Goal: Book appointment/travel/reservation

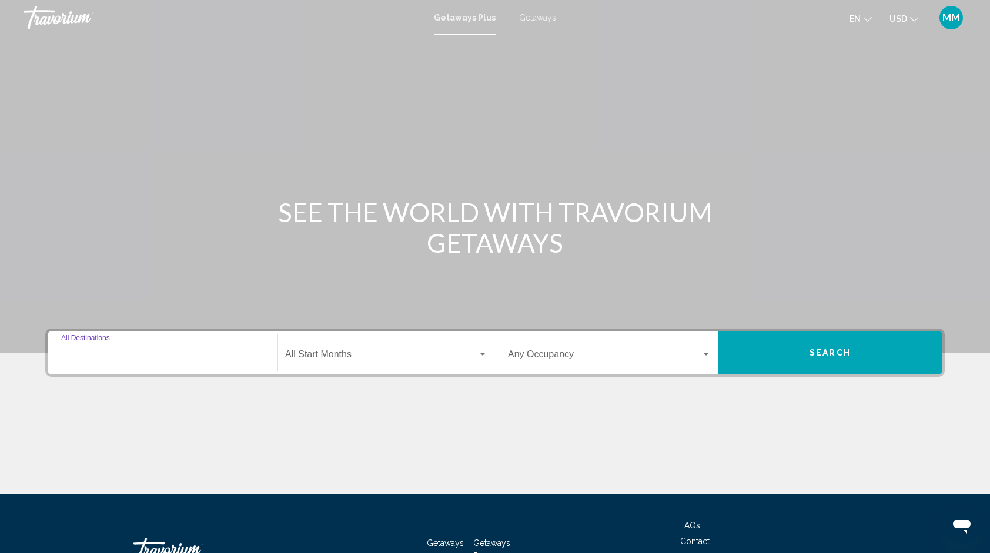
click at [212, 354] on input "Destination All Destinations" at bounding box center [162, 357] width 203 height 11
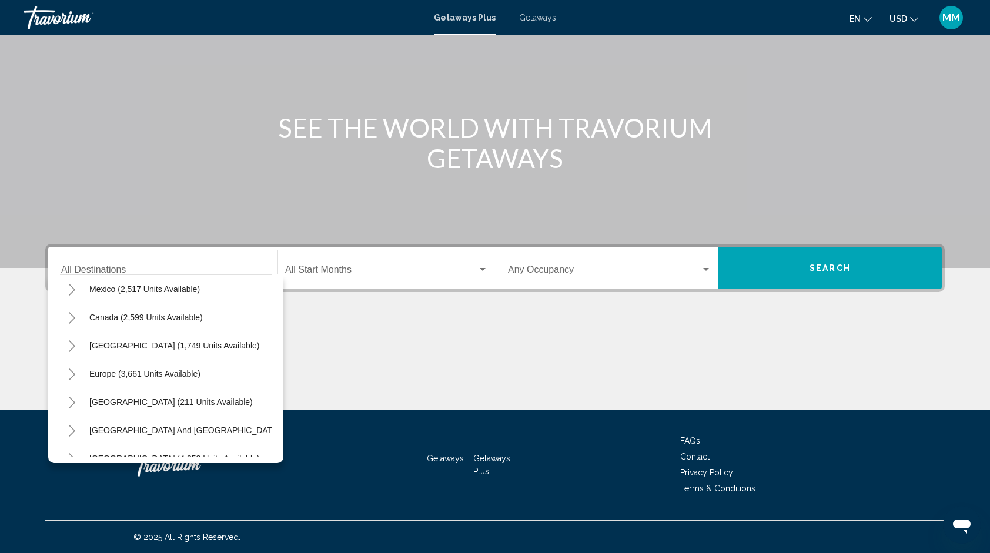
scroll to position [74, 0]
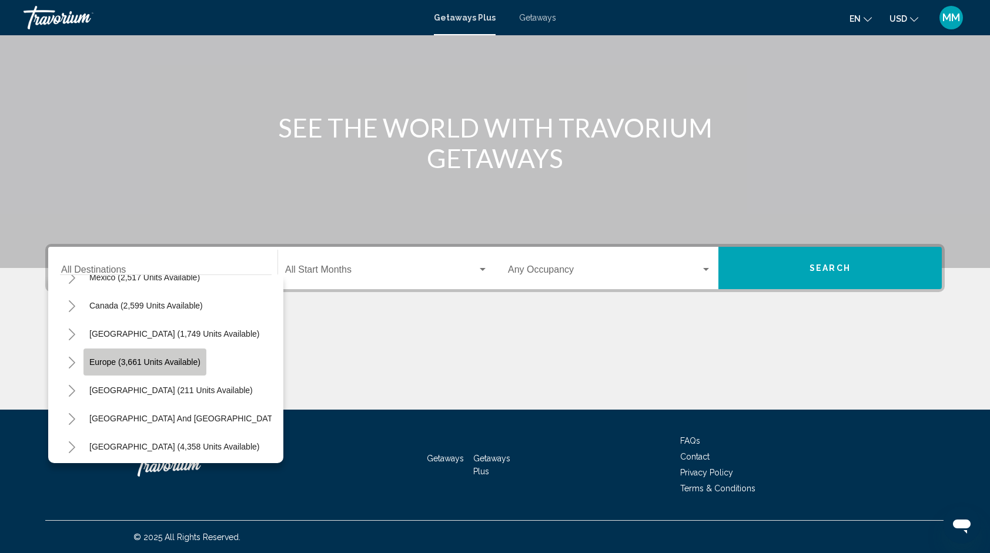
click at [195, 359] on span "Europe (3,661 units available)" at bounding box center [144, 361] width 111 height 9
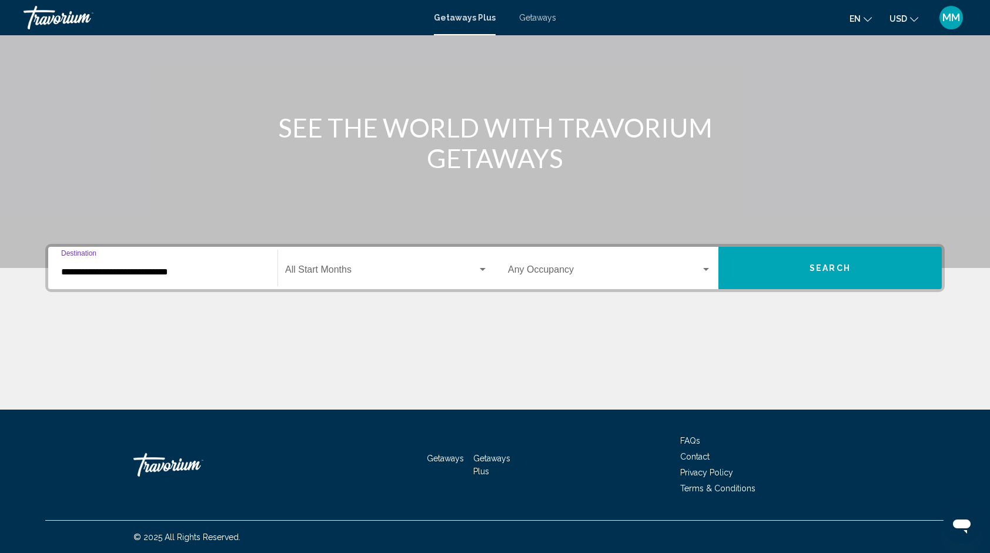
click at [216, 272] on input "**********" at bounding box center [162, 272] width 203 height 11
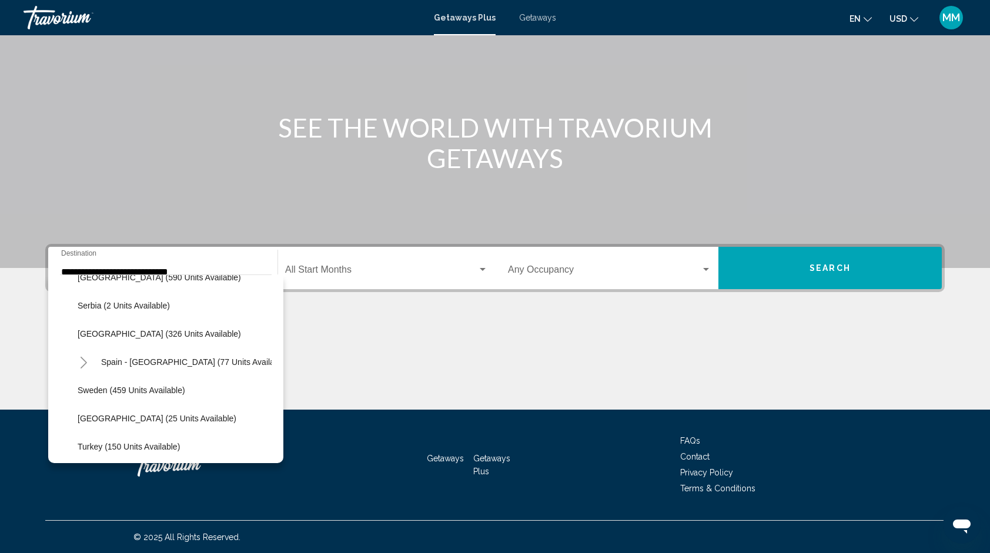
scroll to position [443, 0]
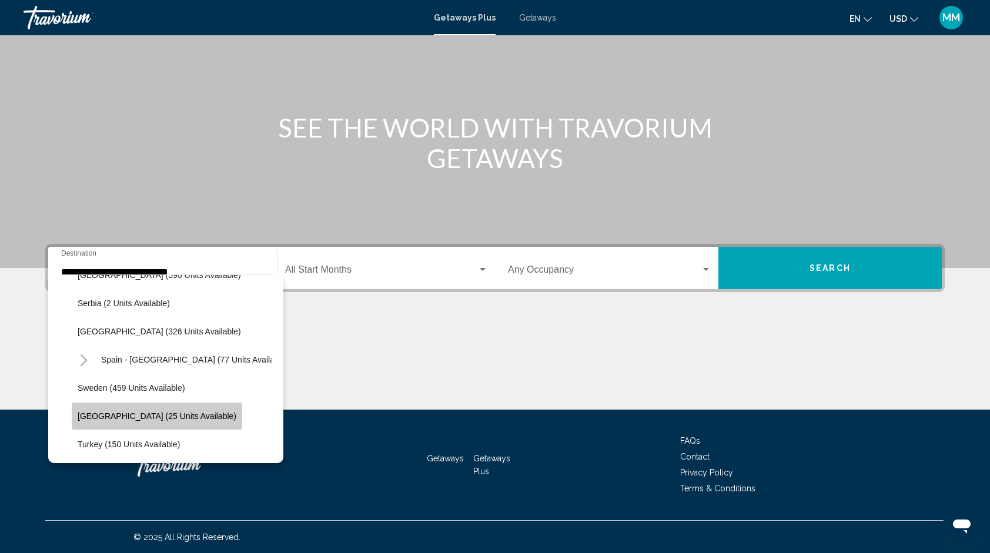
click at [168, 417] on span "Switzerland (25 units available)" at bounding box center [157, 416] width 159 height 9
type input "**********"
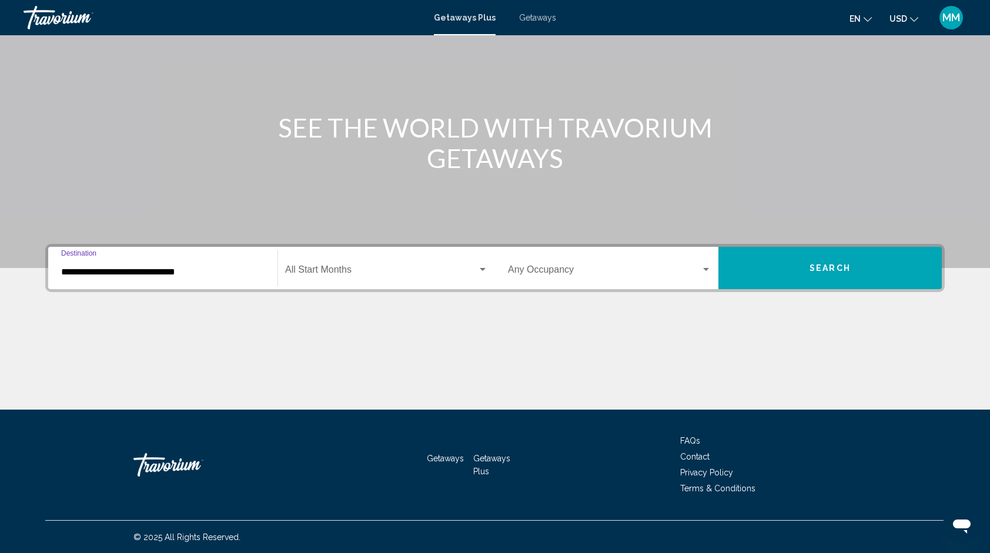
click at [373, 260] on div "Start Month All Start Months" at bounding box center [386, 268] width 203 height 37
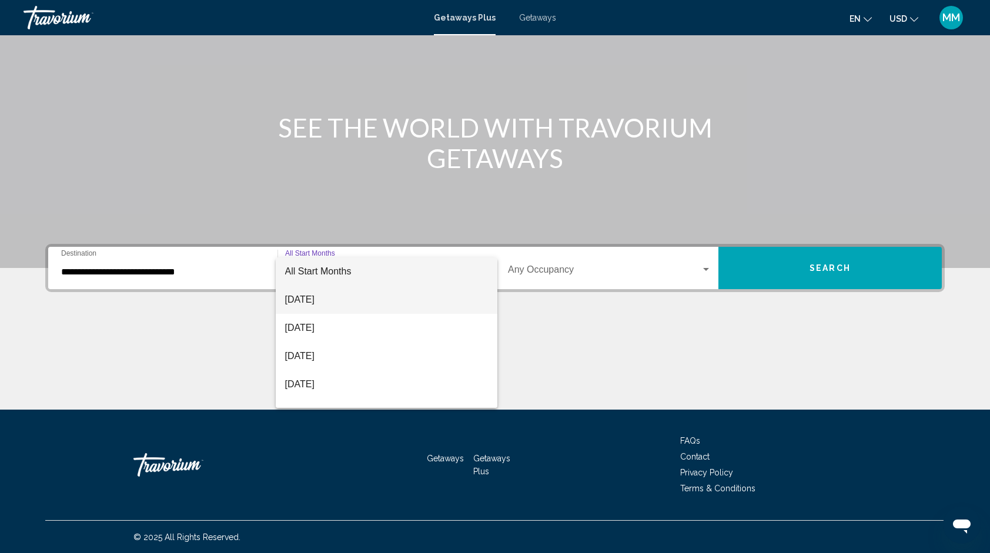
click at [337, 294] on span "August 2025" at bounding box center [386, 300] width 203 height 28
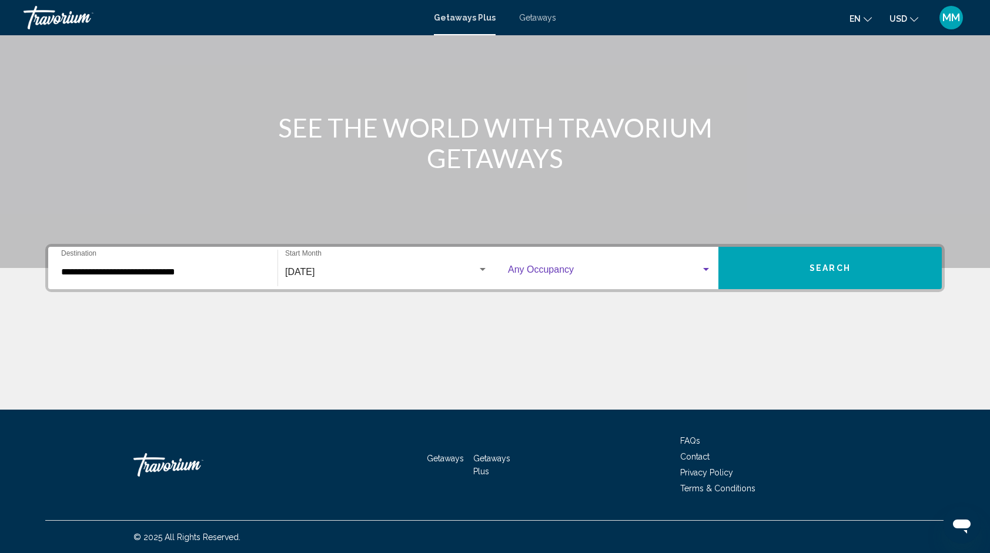
click at [580, 272] on span "Search widget" at bounding box center [604, 272] width 193 height 11
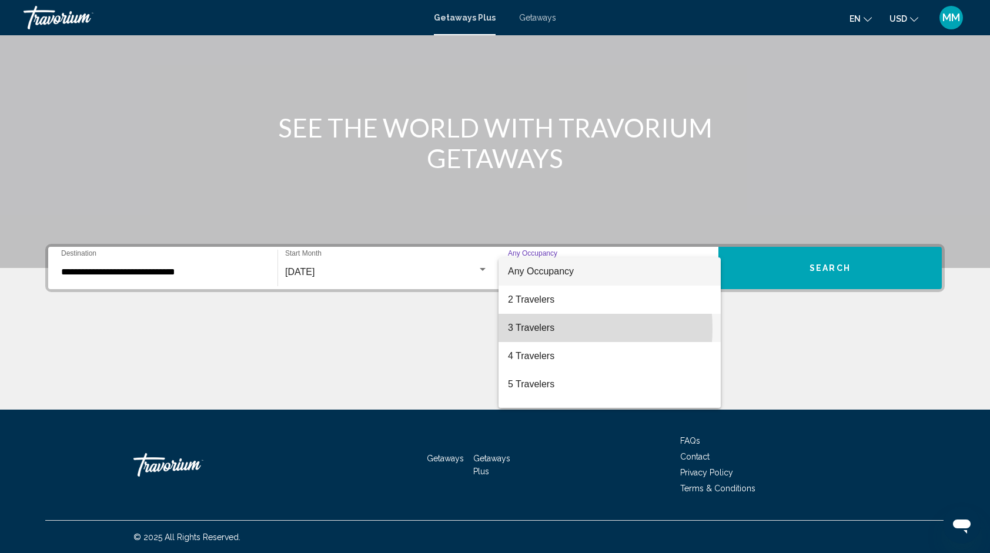
click at [531, 329] on span "3 Travelers" at bounding box center [609, 328] width 203 height 28
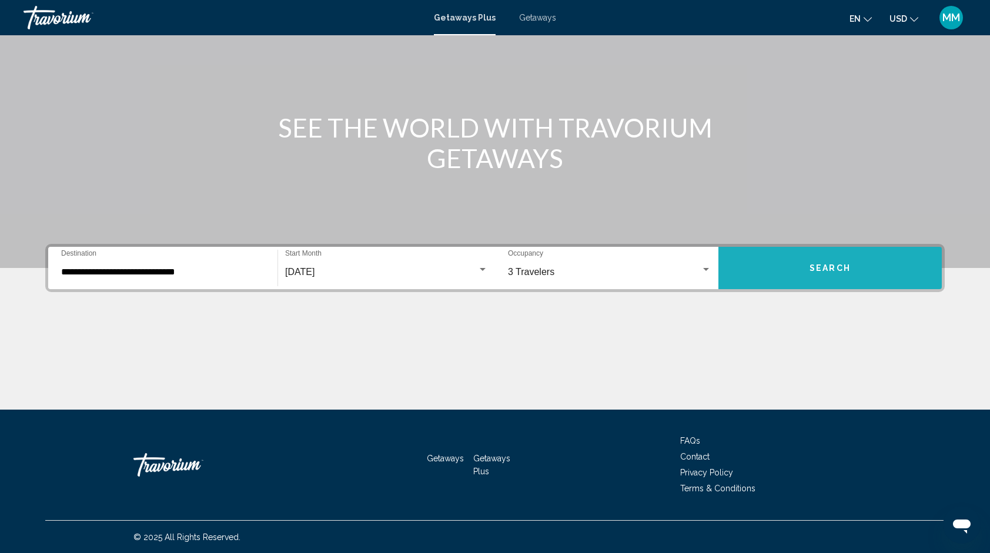
click at [771, 286] on button "Search" at bounding box center [829, 268] width 223 height 42
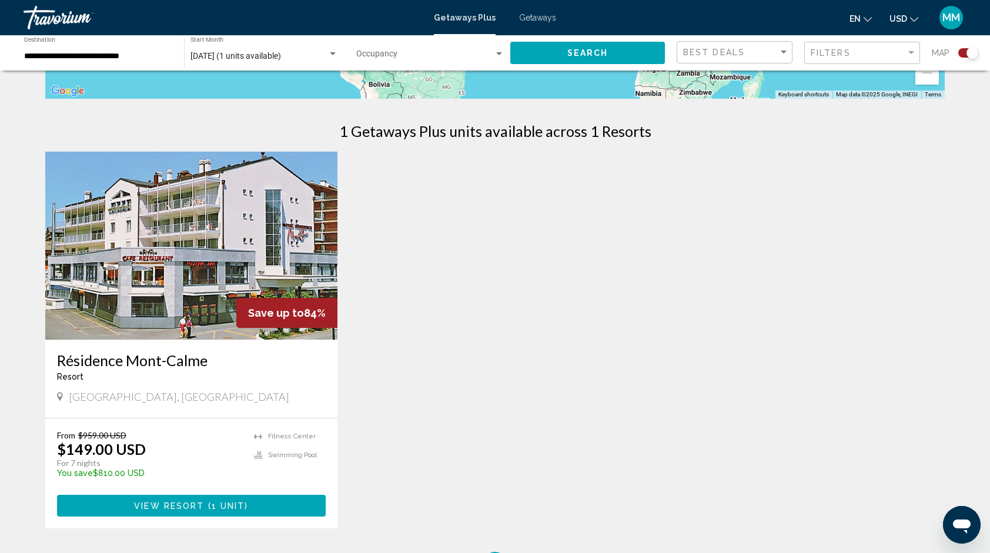
scroll to position [343, 0]
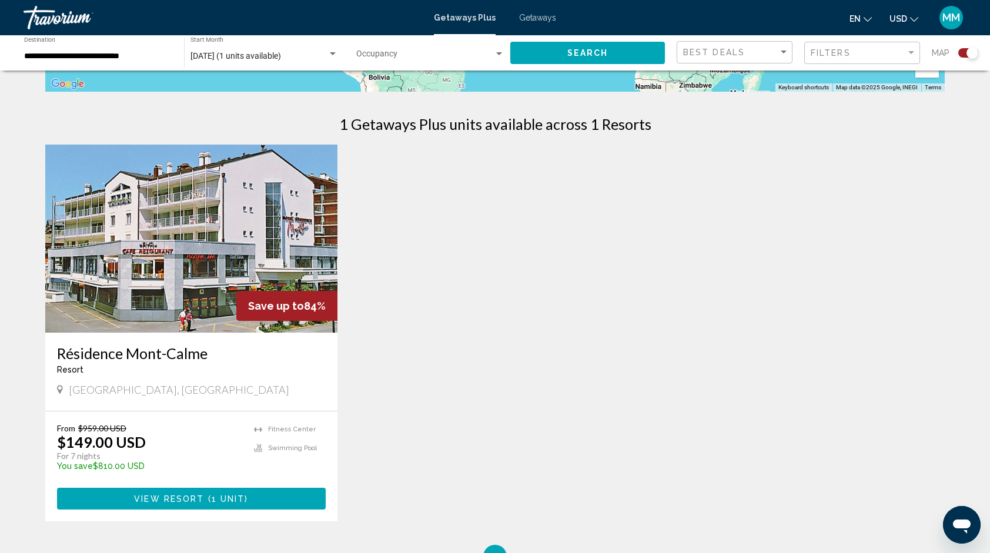
click at [220, 195] on img "Main content" at bounding box center [191, 239] width 292 height 188
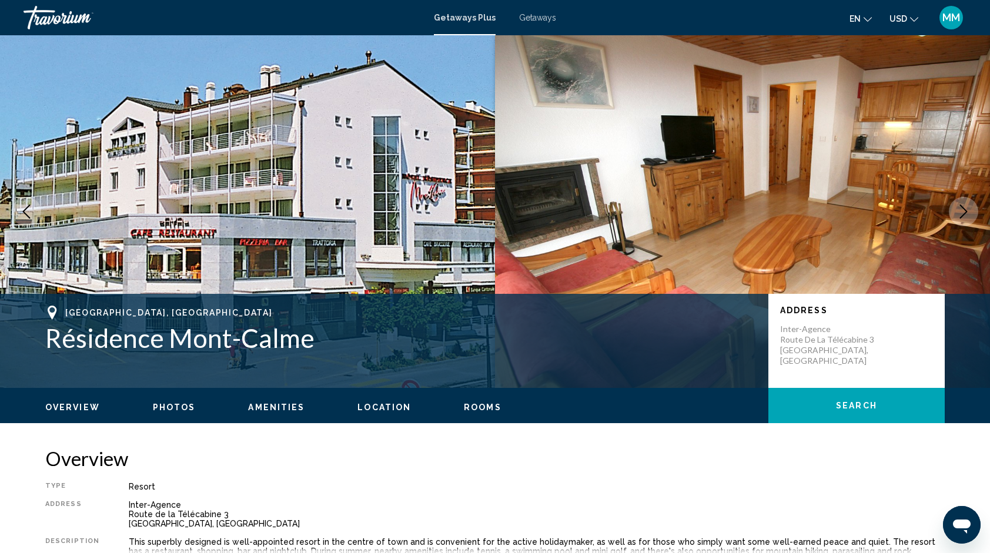
click at [964, 207] on icon "Next image" at bounding box center [964, 212] width 14 height 14
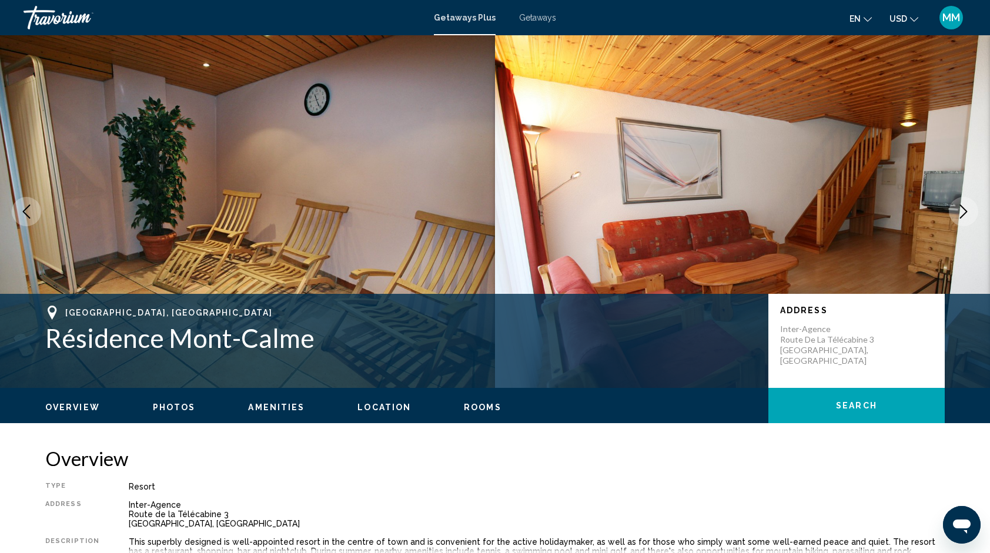
click at [964, 207] on icon "Next image" at bounding box center [964, 212] width 14 height 14
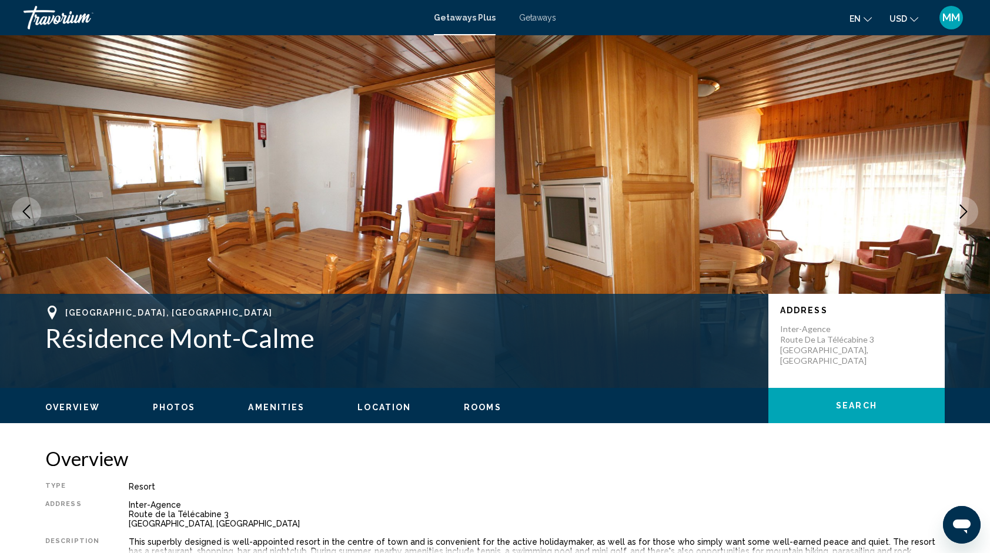
click at [964, 207] on icon "Next image" at bounding box center [964, 212] width 14 height 14
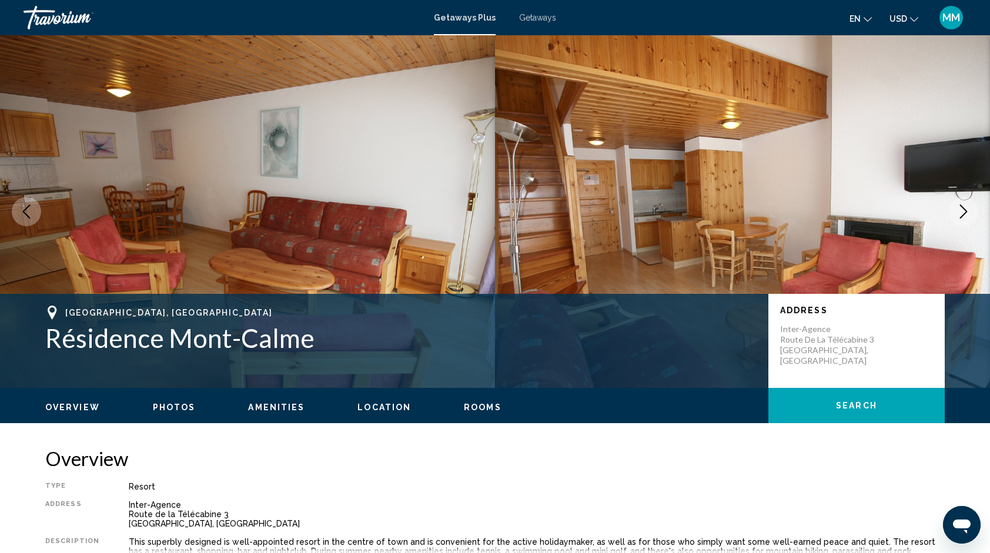
click at [964, 207] on icon "Next image" at bounding box center [964, 212] width 14 height 14
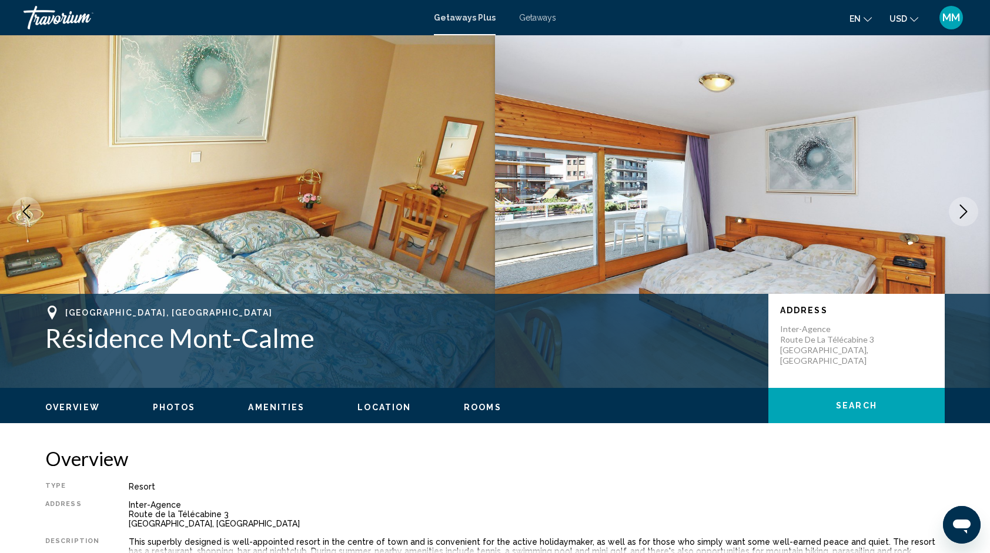
click at [964, 207] on icon "Next image" at bounding box center [964, 212] width 14 height 14
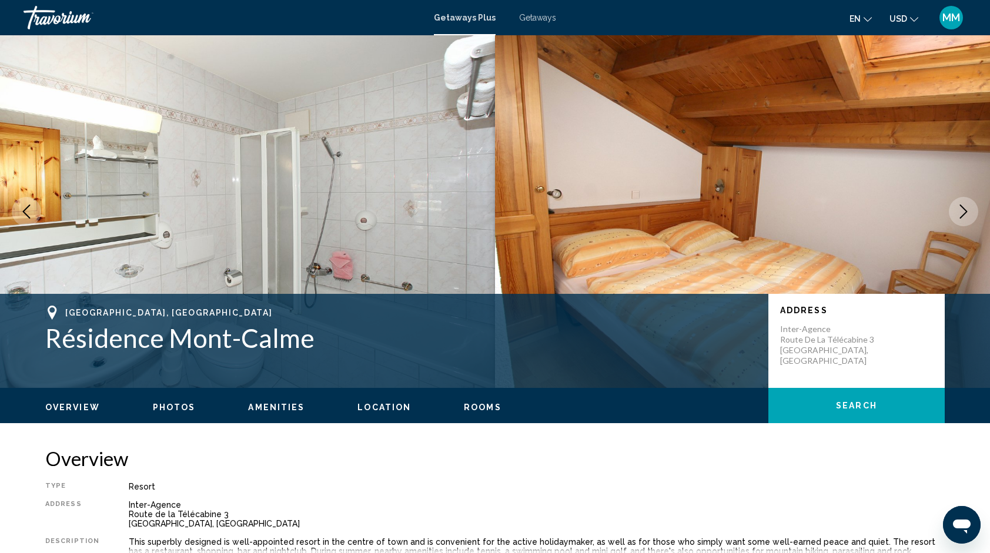
click at [964, 207] on icon "Next image" at bounding box center [964, 212] width 14 height 14
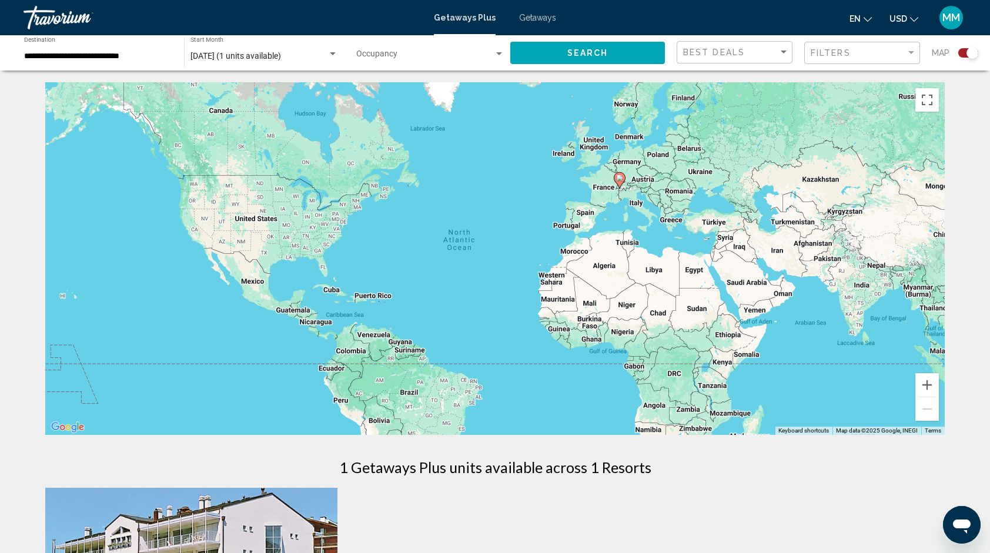
click at [232, 55] on span "August 2025 (1 units available)" at bounding box center [235, 55] width 91 height 9
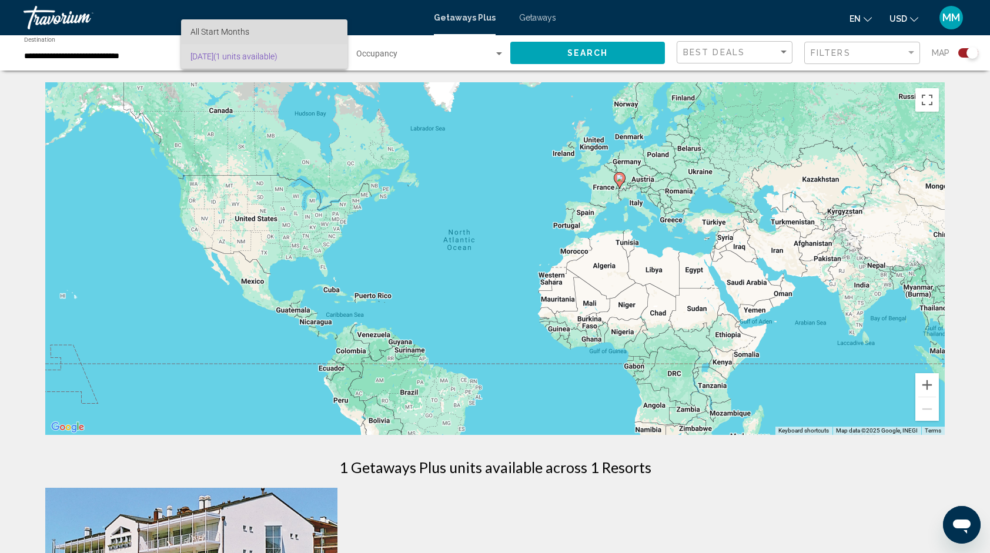
click at [239, 34] on span "All Start Months" at bounding box center [219, 31] width 59 height 9
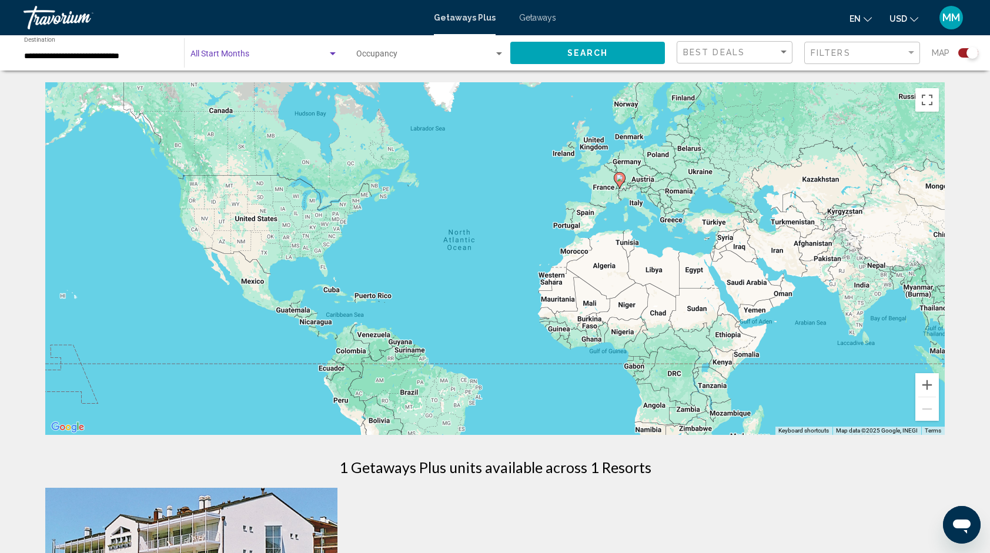
click at [334, 49] on div "Search widget" at bounding box center [332, 53] width 11 height 9
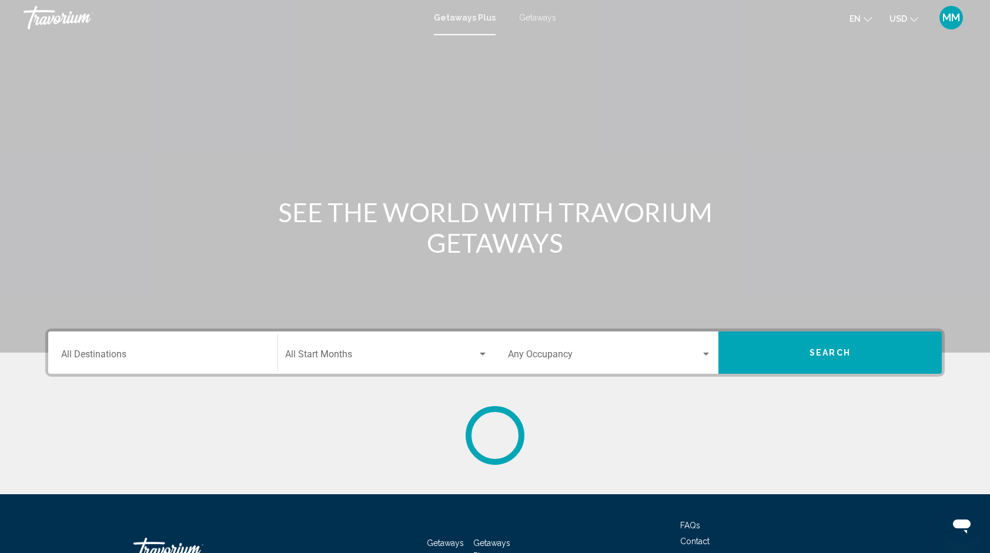
click at [366, 364] on div "Start Month All Start Months" at bounding box center [386, 353] width 203 height 37
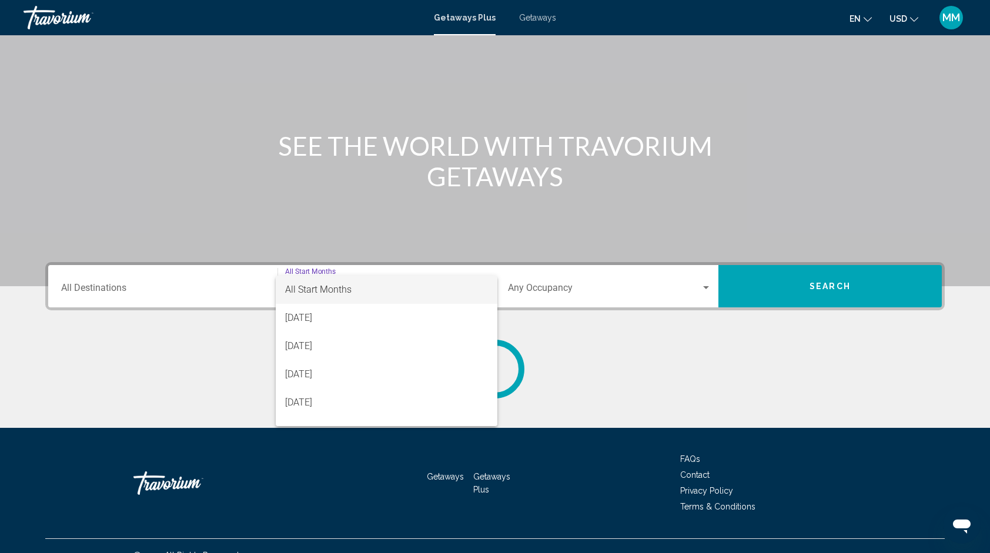
scroll to position [85, 0]
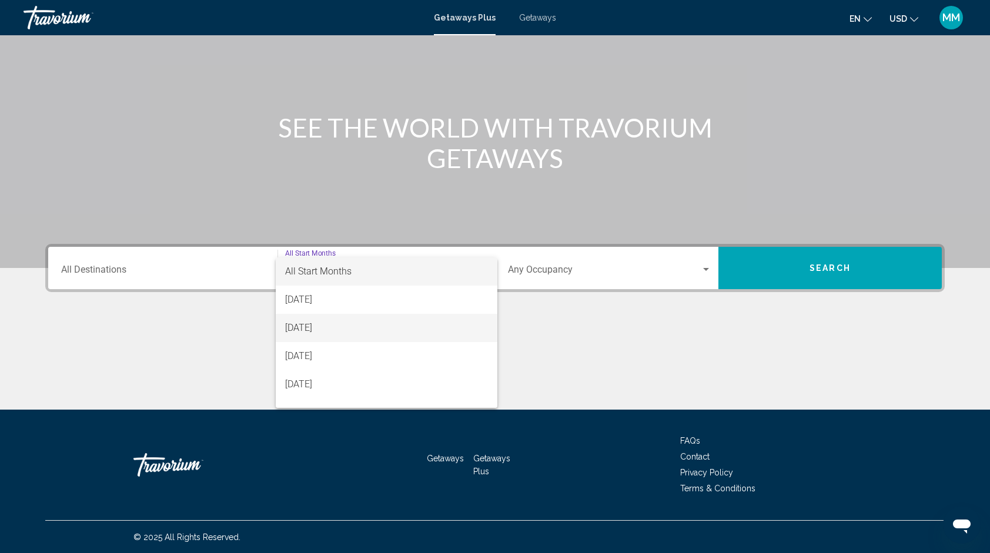
click at [349, 332] on span "September 2025" at bounding box center [386, 328] width 203 height 28
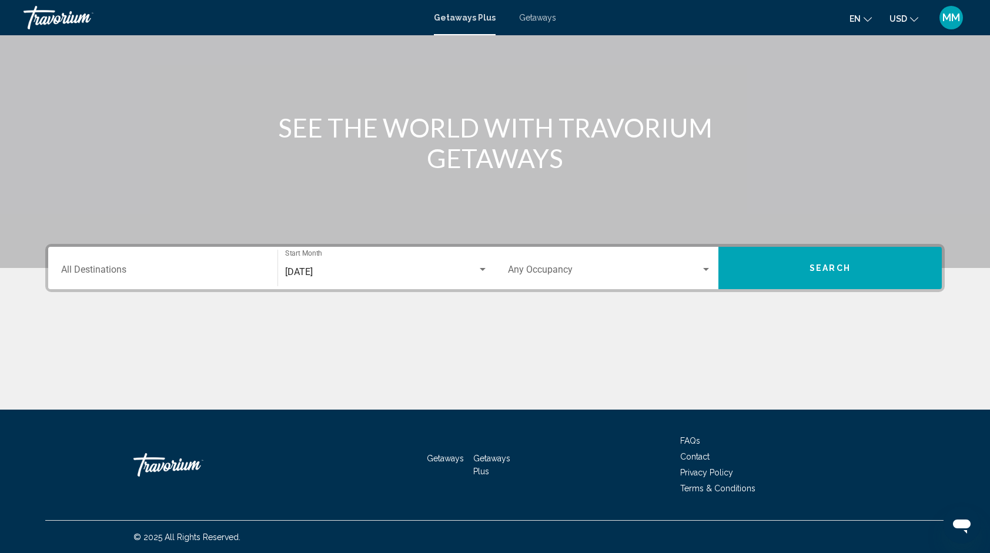
click at [160, 259] on div "Destination All Destinations" at bounding box center [162, 268] width 203 height 37
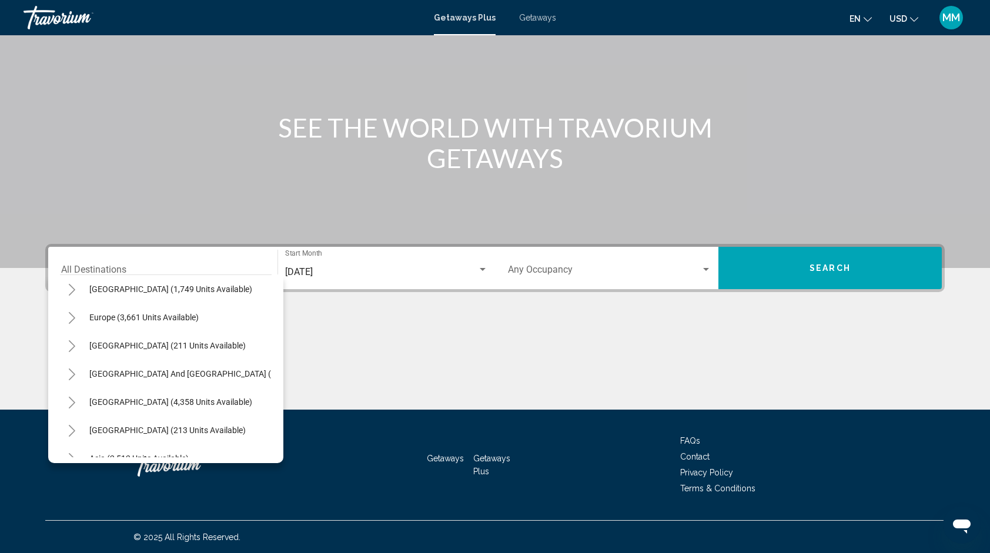
scroll to position [111, 0]
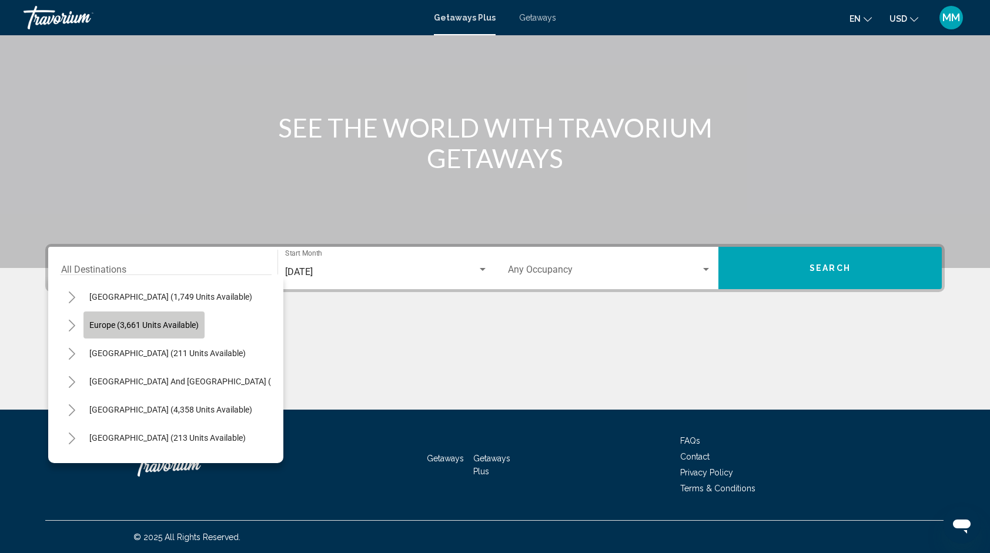
click at [198, 323] on span "Europe (3,661 units available)" at bounding box center [143, 324] width 109 height 9
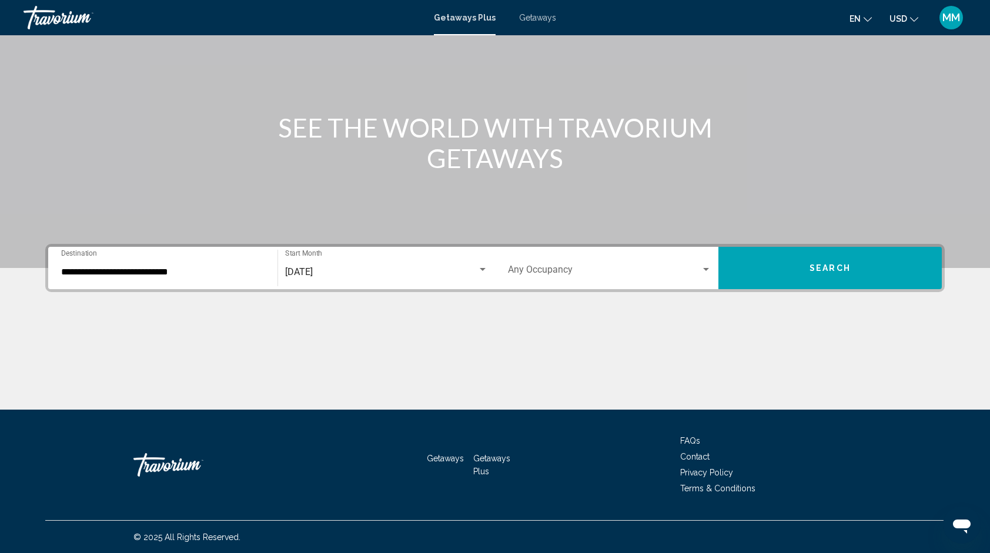
click at [267, 269] on div "**********" at bounding box center [163, 268] width 218 height 37
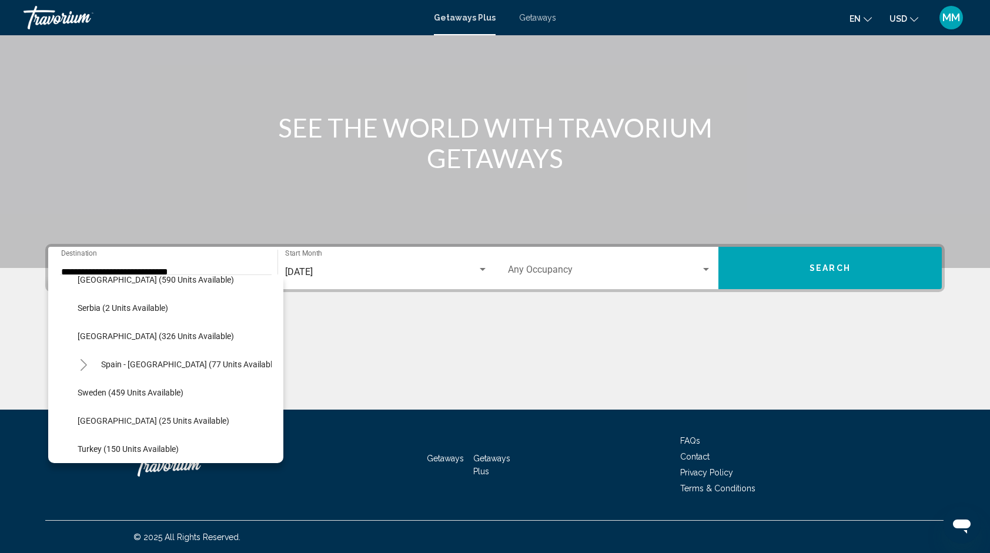
scroll to position [453, 0]
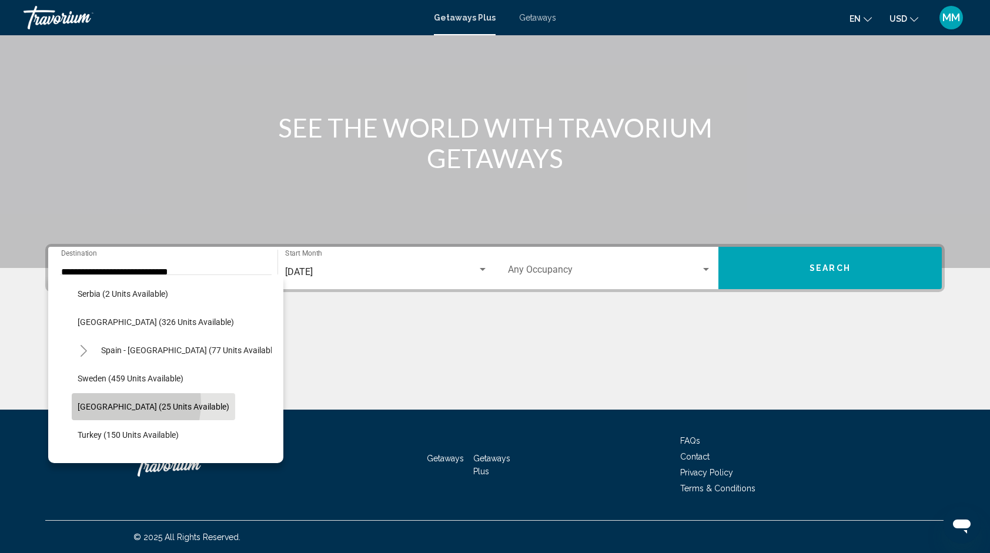
click at [116, 402] on span "Switzerland (25 units available)" at bounding box center [154, 406] width 152 height 9
type input "**********"
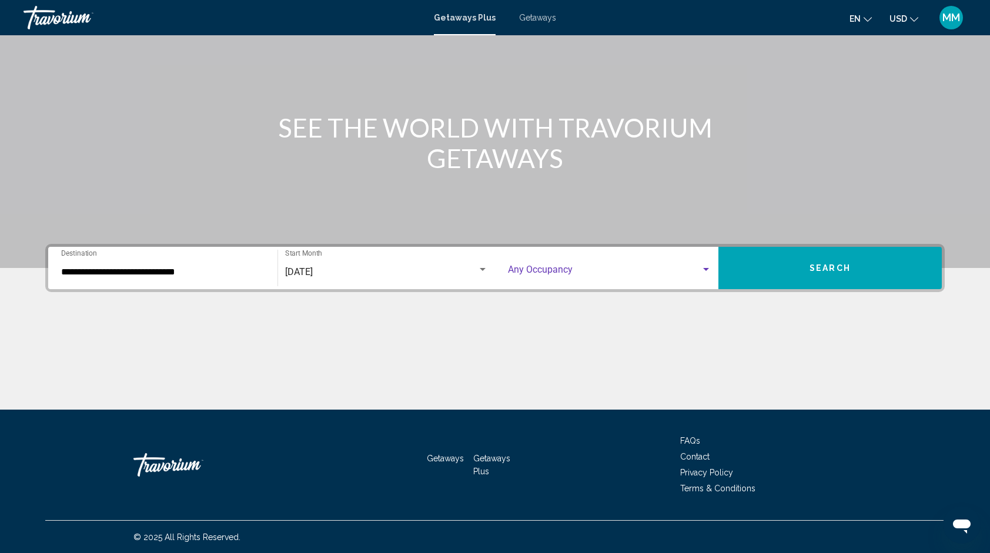
click at [548, 268] on span "Search widget" at bounding box center [604, 272] width 193 height 11
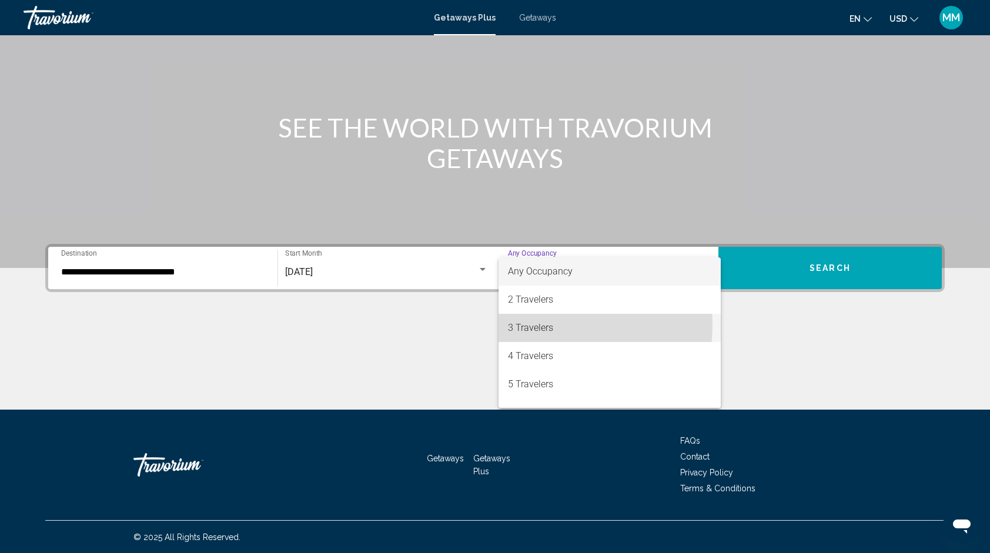
click at [535, 325] on span "3 Travelers" at bounding box center [609, 328] width 203 height 28
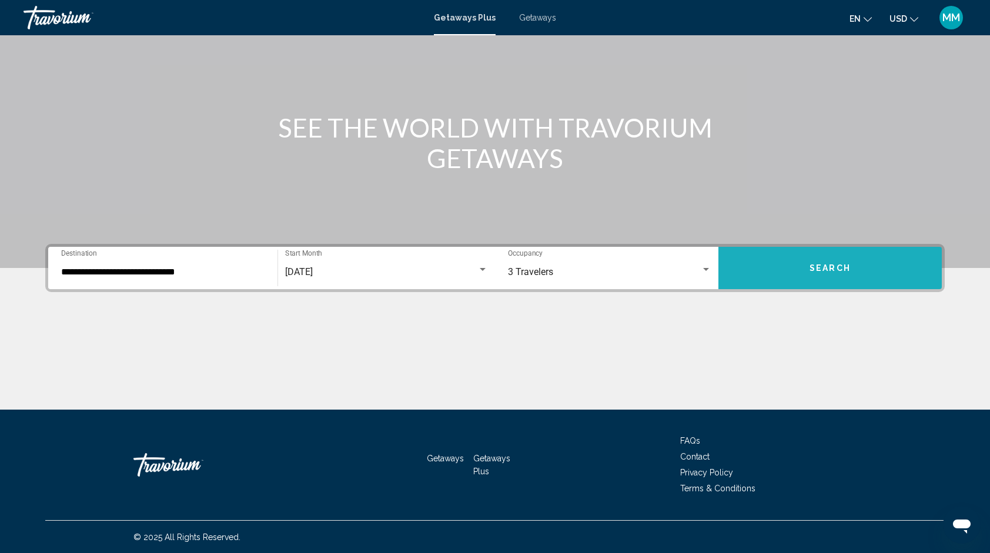
click at [825, 278] on button "Search" at bounding box center [829, 268] width 223 height 42
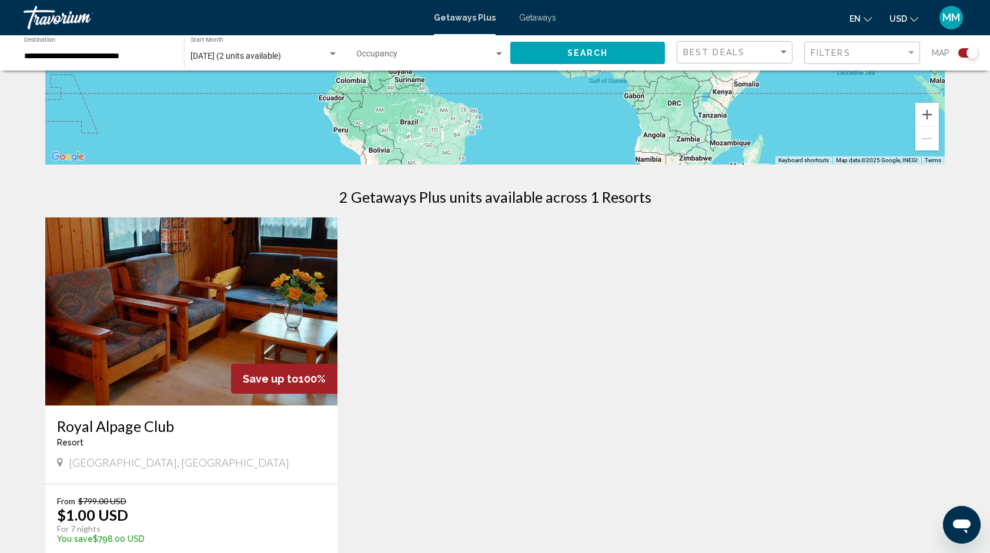
scroll to position [269, 0]
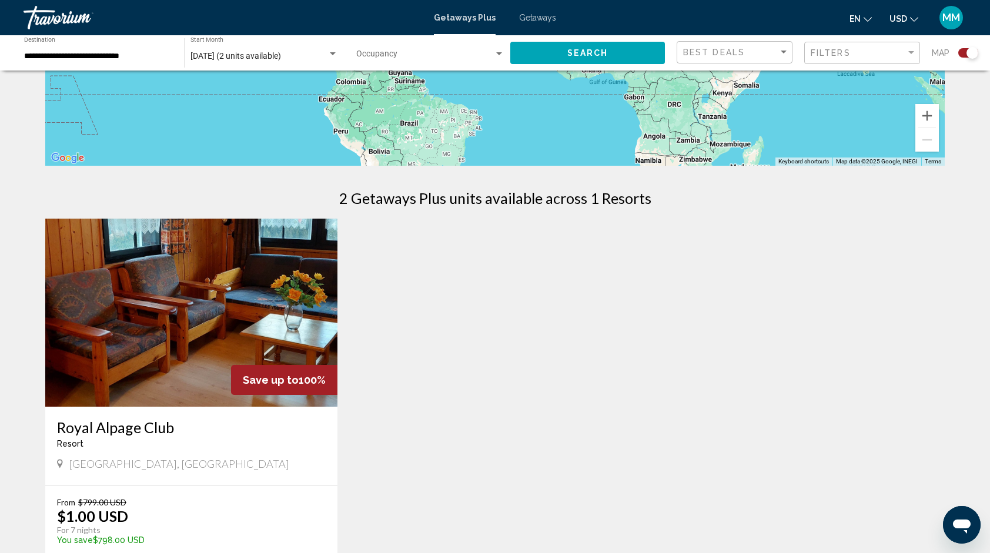
click at [530, 20] on span "Getaways" at bounding box center [537, 17] width 37 height 9
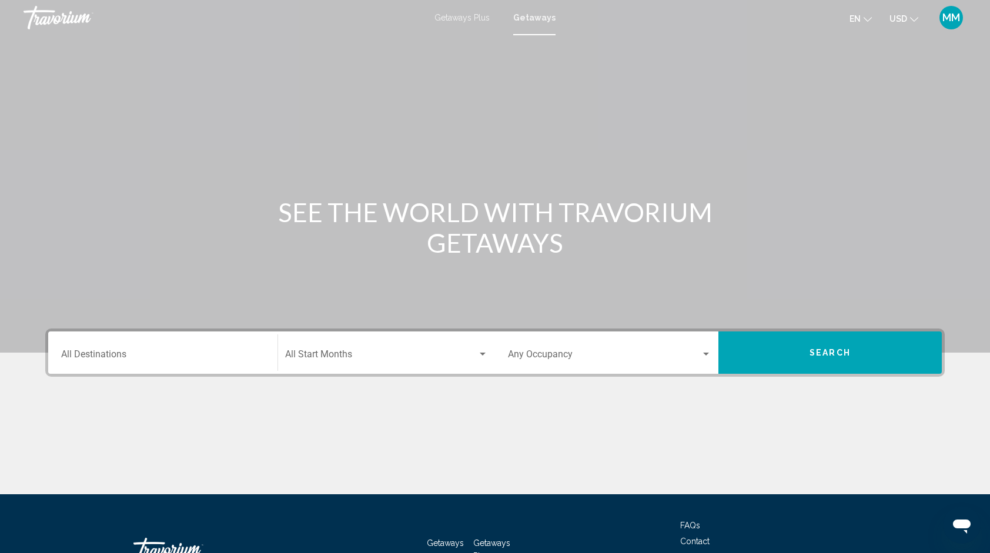
click at [219, 343] on div "Destination All Destinations" at bounding box center [162, 353] width 203 height 37
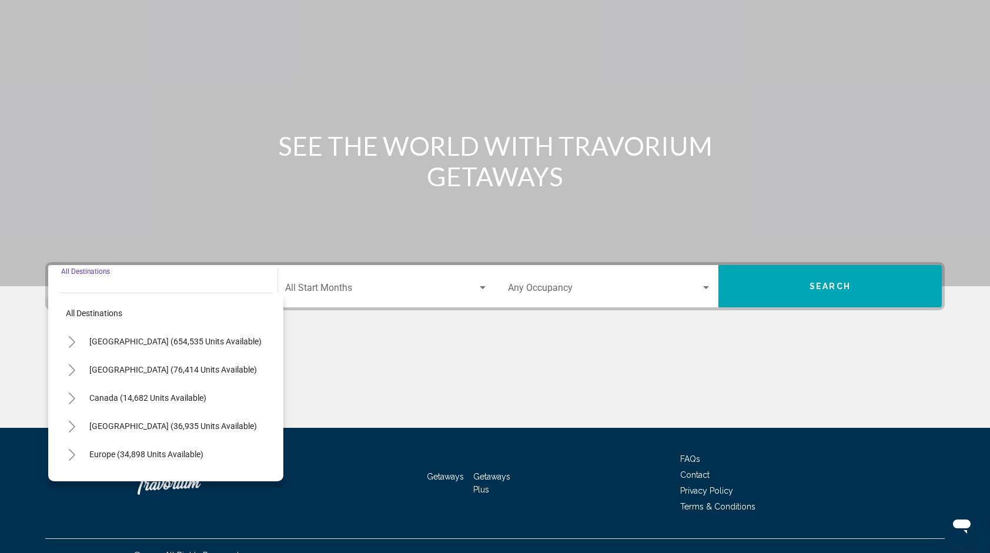
scroll to position [85, 0]
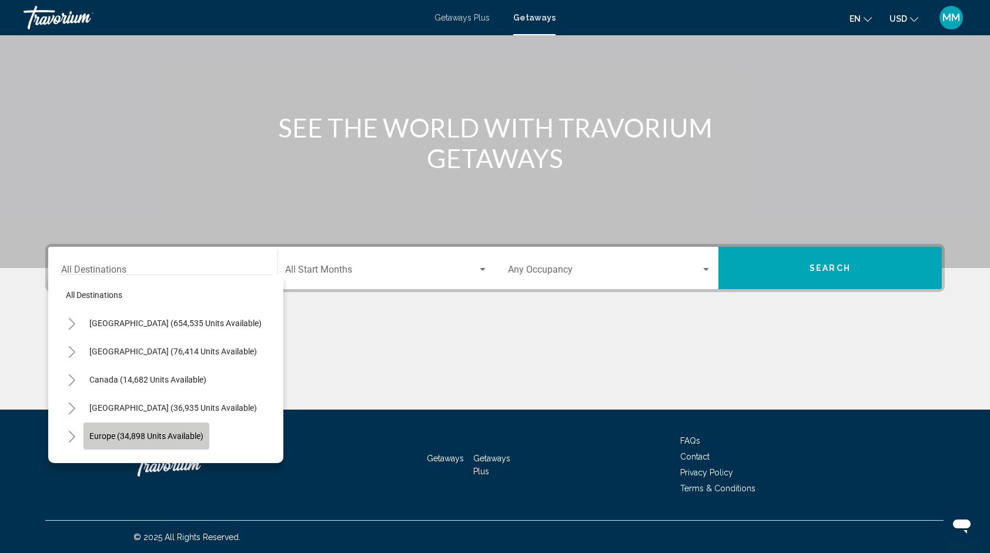
click at [195, 436] on span "Europe (34,898 units available)" at bounding box center [146, 436] width 114 height 9
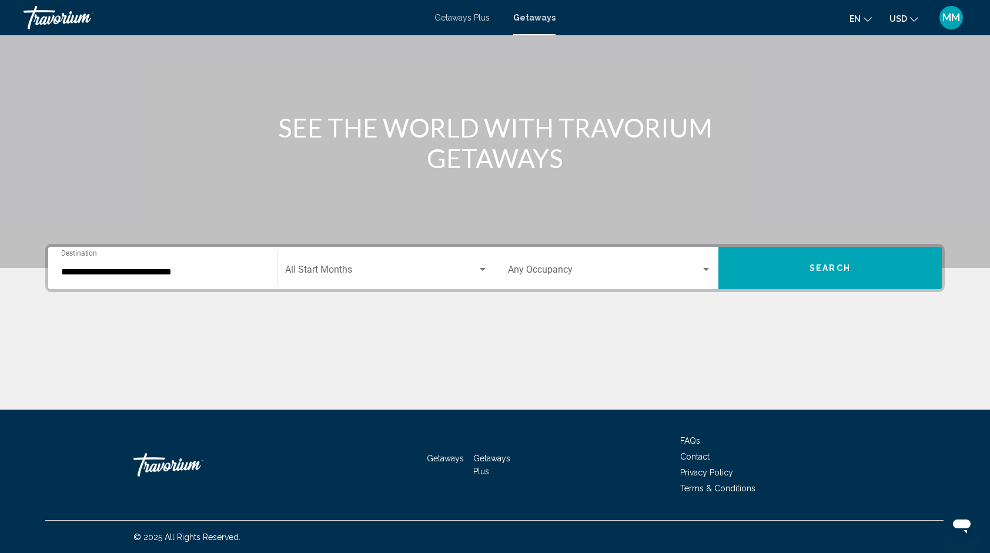
click at [261, 260] on div "**********" at bounding box center [162, 268] width 203 height 37
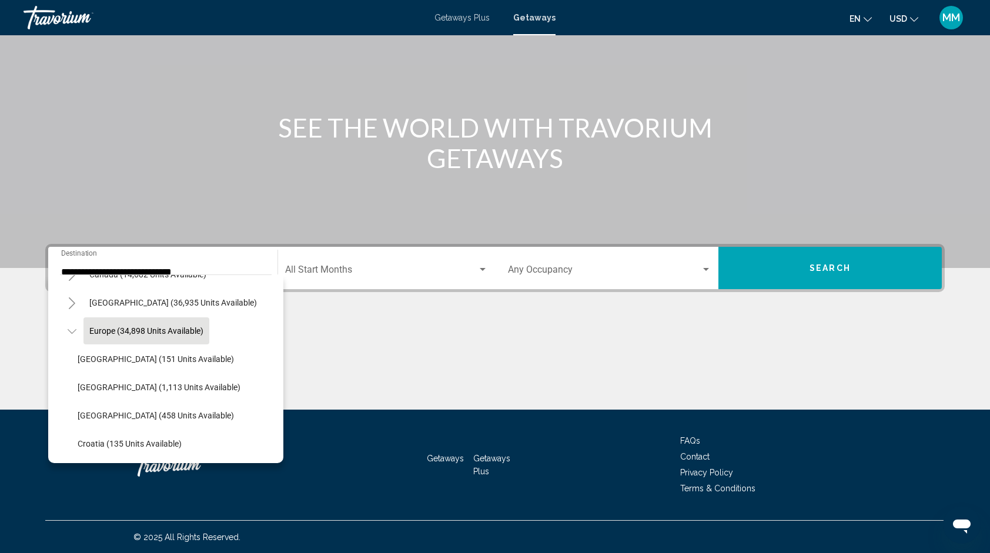
scroll to position [97, 0]
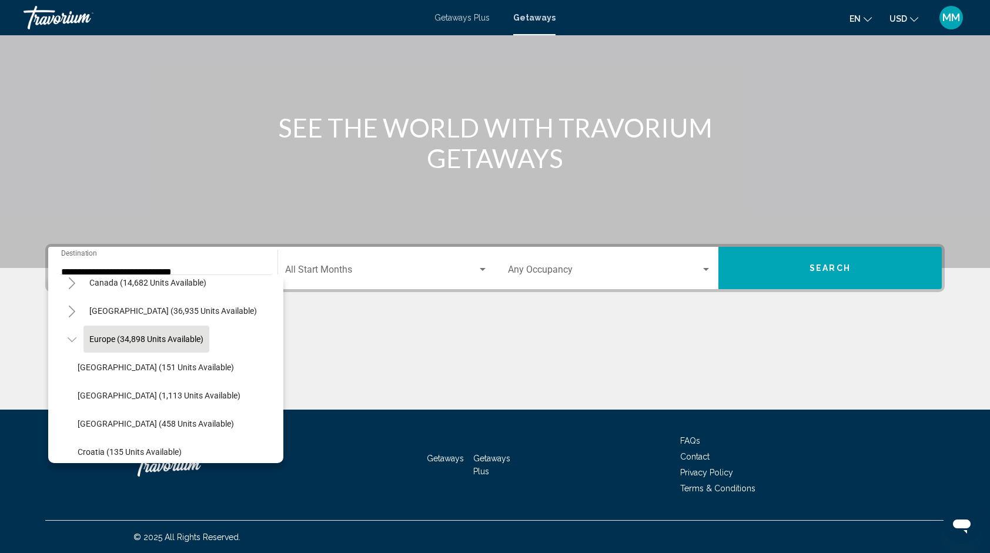
drag, startPoint x: 271, startPoint y: 312, endPoint x: 276, endPoint y: 315, distance: 6.4
click at [276, 315] on div "All destinations United States (654,535 units available) Mexico (76,414 units a…" at bounding box center [165, 369] width 235 height 189
click at [189, 344] on button "Europe (34,898 units available)" at bounding box center [146, 339] width 126 height 27
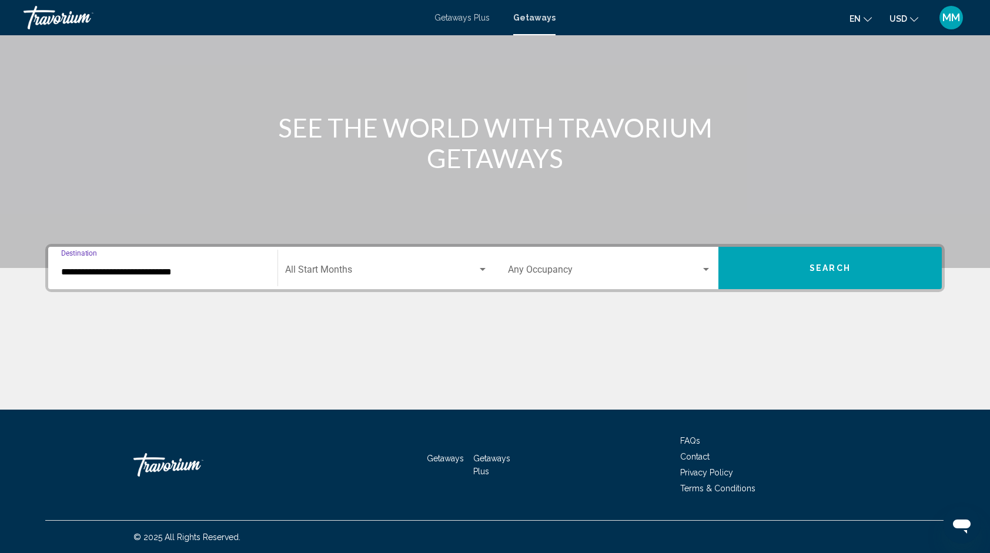
click at [259, 273] on input "**********" at bounding box center [162, 272] width 203 height 11
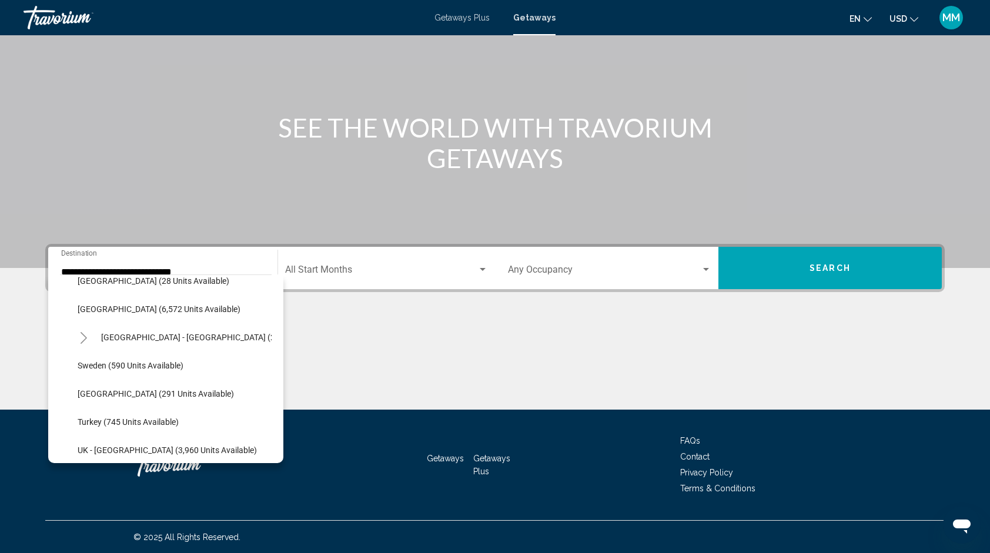
scroll to position [610, 0]
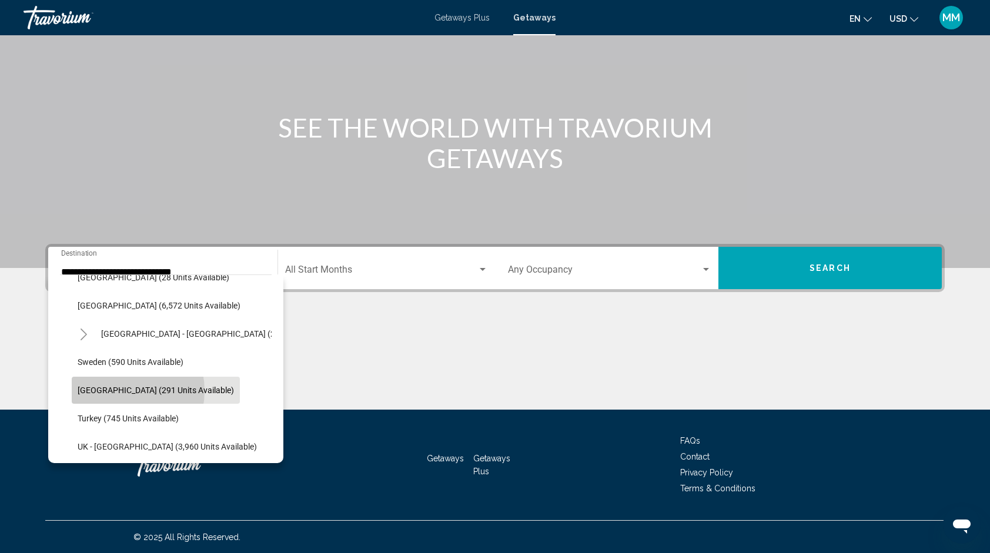
click at [118, 390] on span "Switzerland (291 units available)" at bounding box center [156, 390] width 156 height 9
type input "**********"
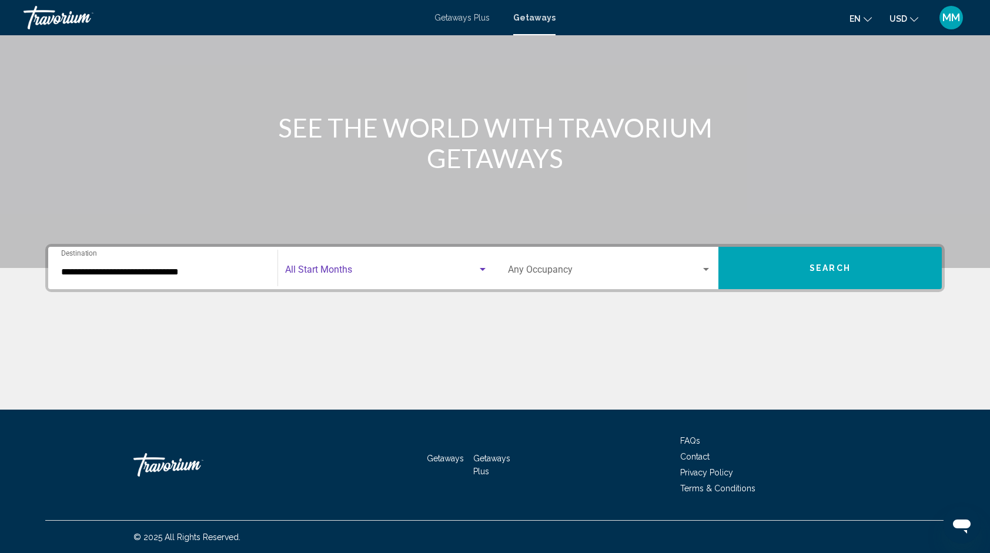
click at [419, 267] on span "Search widget" at bounding box center [381, 272] width 192 height 11
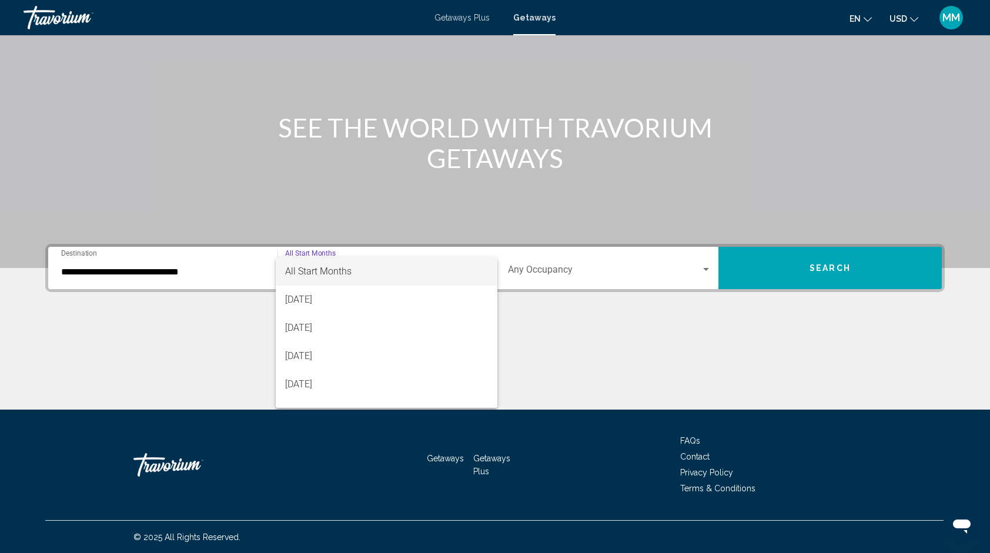
click at [574, 345] on div at bounding box center [495, 276] width 990 height 553
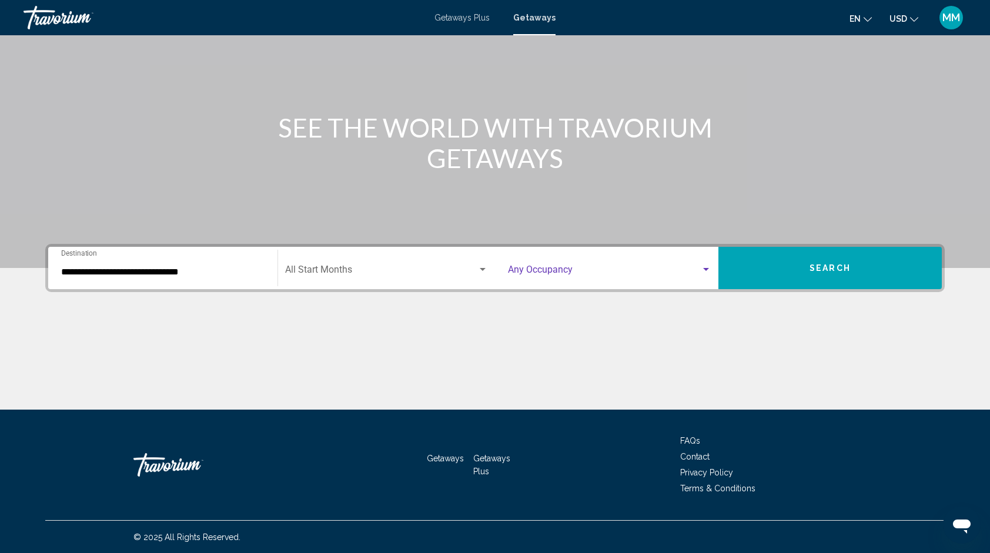
click at [596, 268] on span "Search widget" at bounding box center [604, 272] width 193 height 11
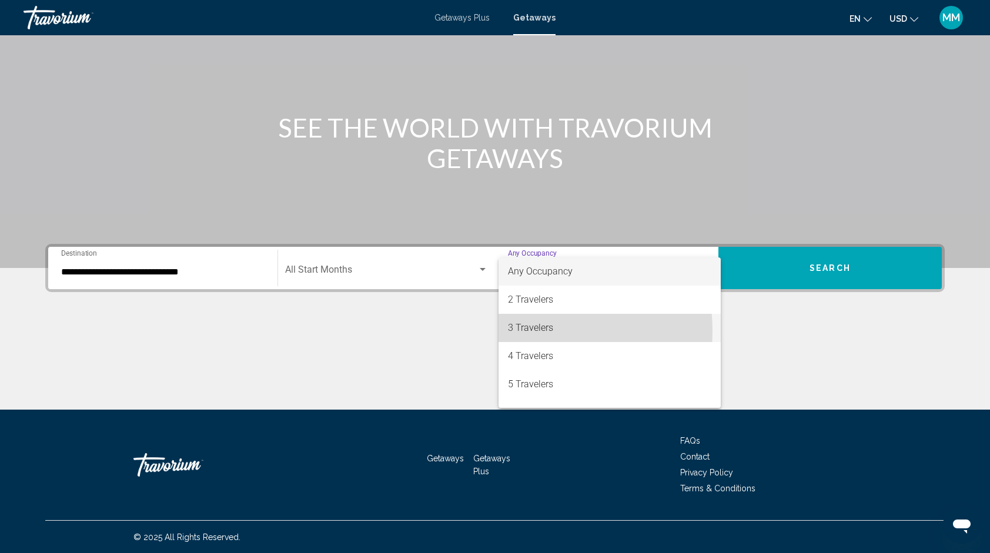
click at [510, 331] on span "3 Travelers" at bounding box center [609, 328] width 203 height 28
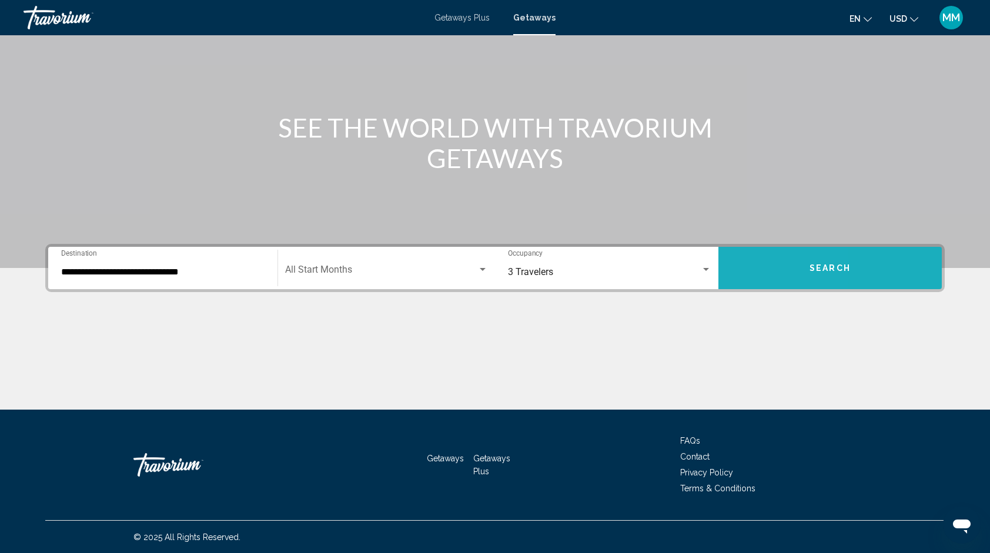
click at [747, 276] on button "Search" at bounding box center [829, 268] width 223 height 42
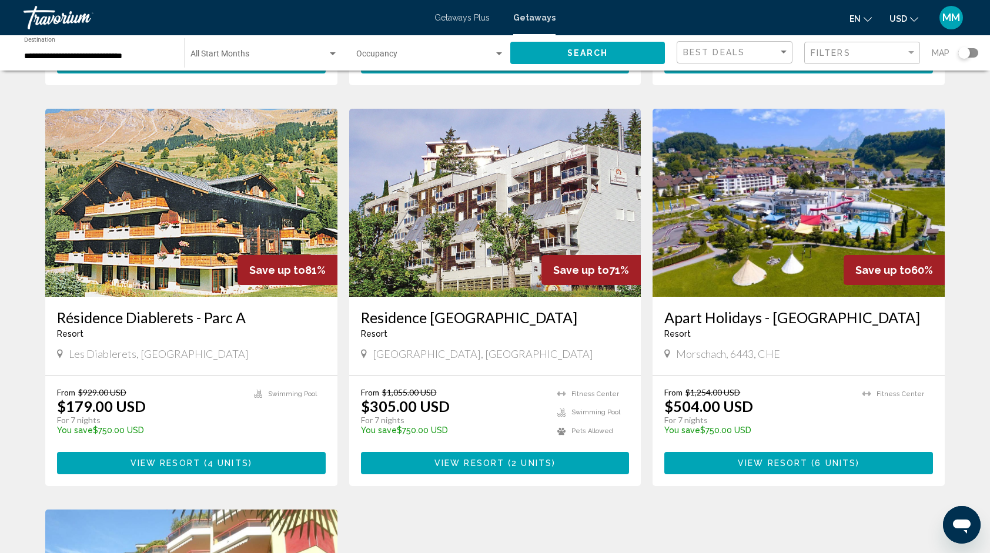
scroll to position [414, 0]
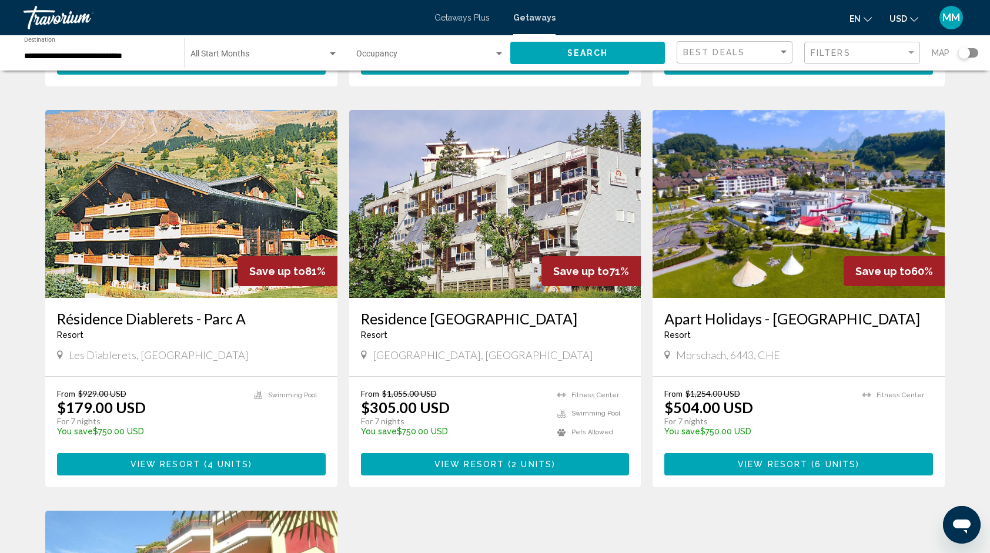
click at [777, 219] on img "Main content" at bounding box center [799, 204] width 292 height 188
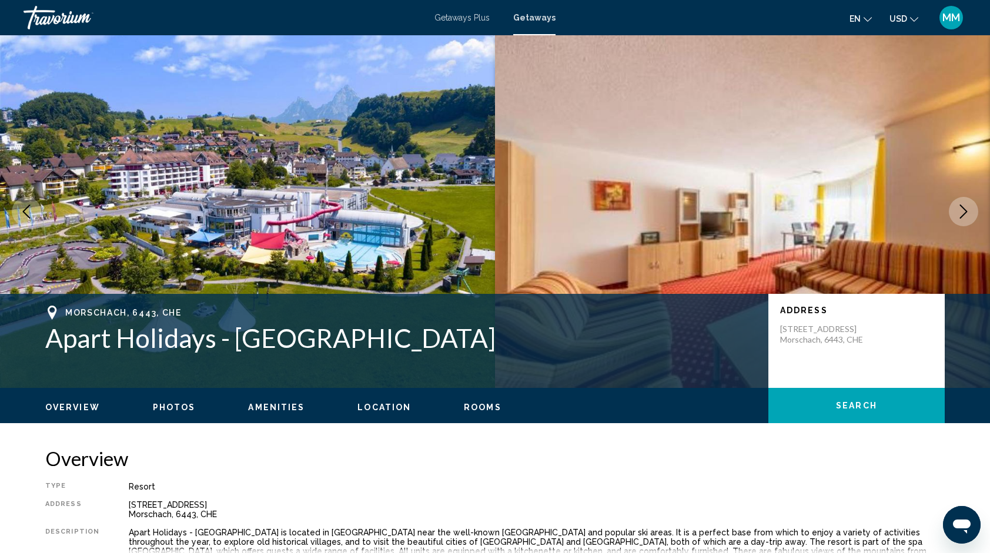
click at [976, 195] on img "Main content" at bounding box center [742, 211] width 495 height 353
click at [960, 215] on icon "Next image" at bounding box center [964, 212] width 14 height 14
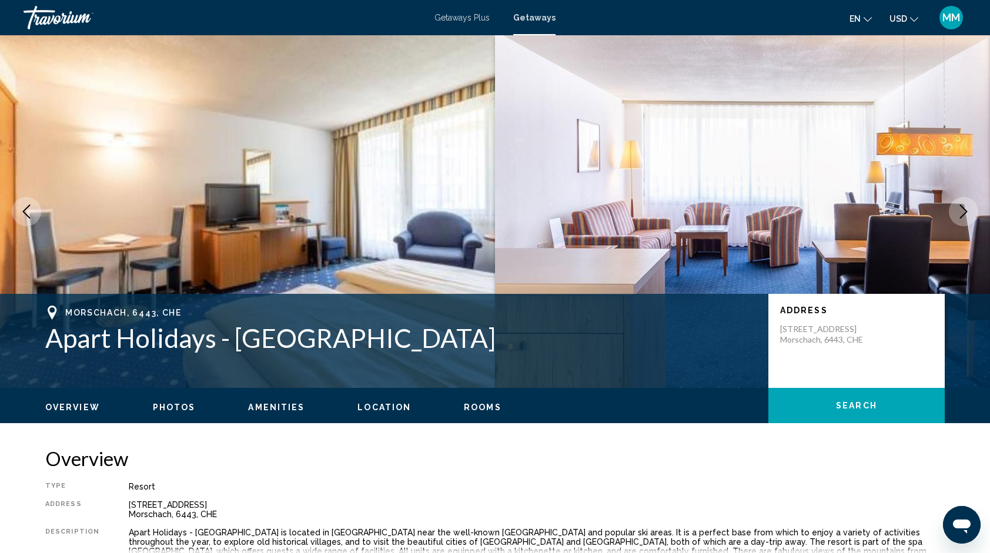
click at [960, 215] on icon "Next image" at bounding box center [964, 212] width 14 height 14
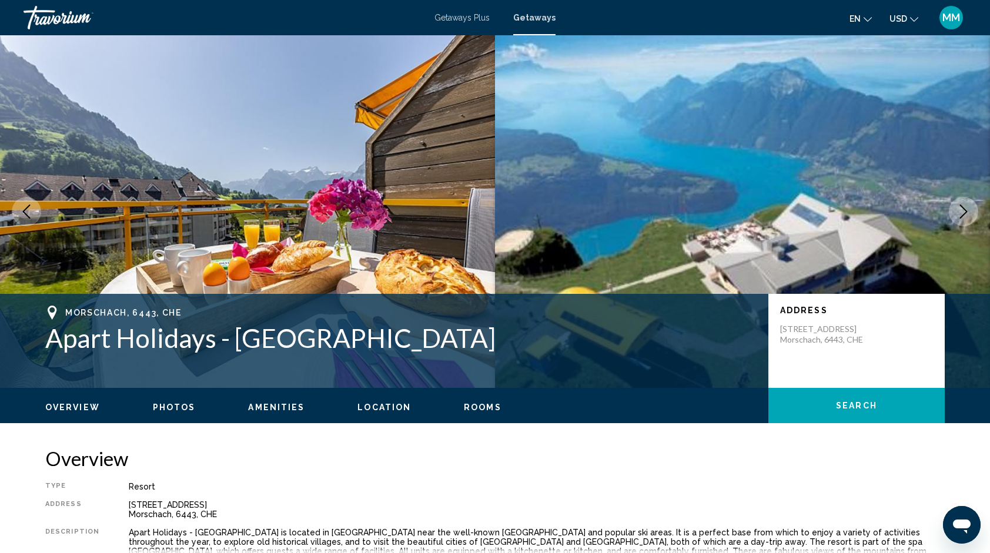
click at [960, 215] on icon "Next image" at bounding box center [964, 212] width 14 height 14
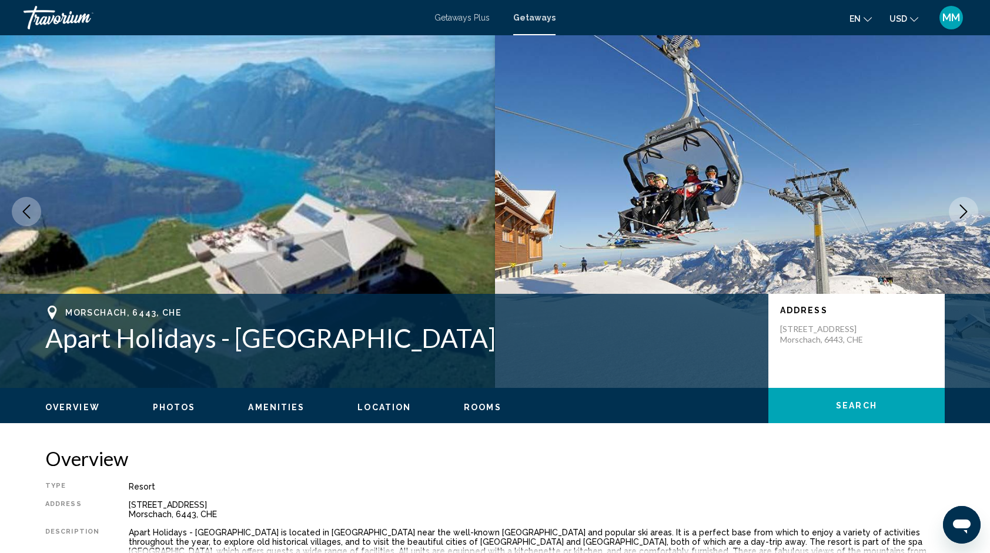
click at [960, 215] on icon "Next image" at bounding box center [964, 212] width 14 height 14
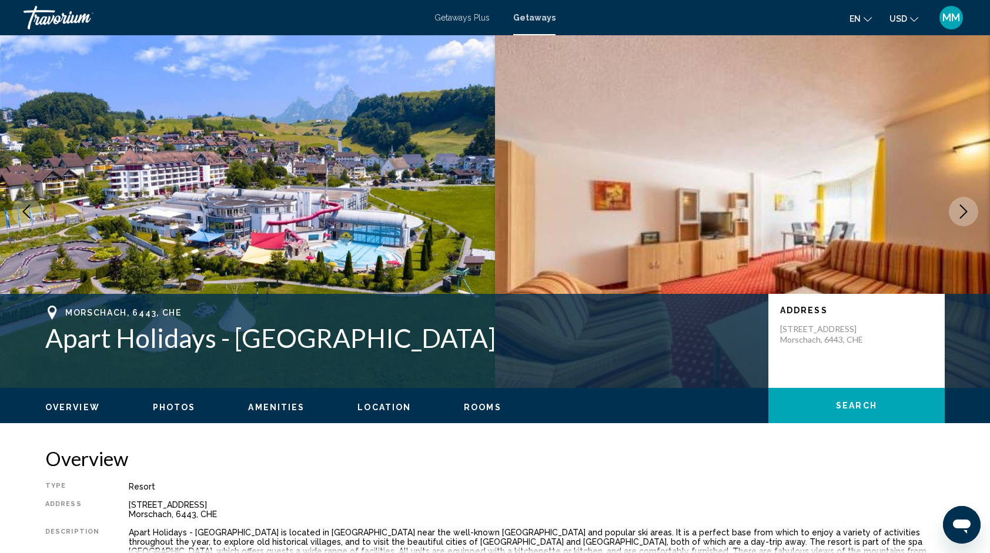
click at [960, 215] on icon "Next image" at bounding box center [964, 212] width 14 height 14
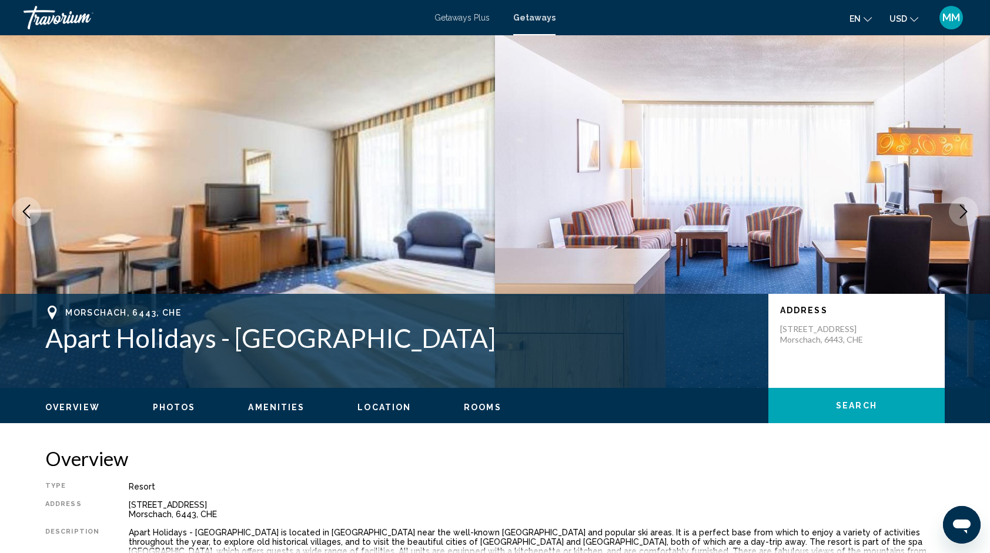
click at [960, 215] on icon "Next image" at bounding box center [964, 212] width 14 height 14
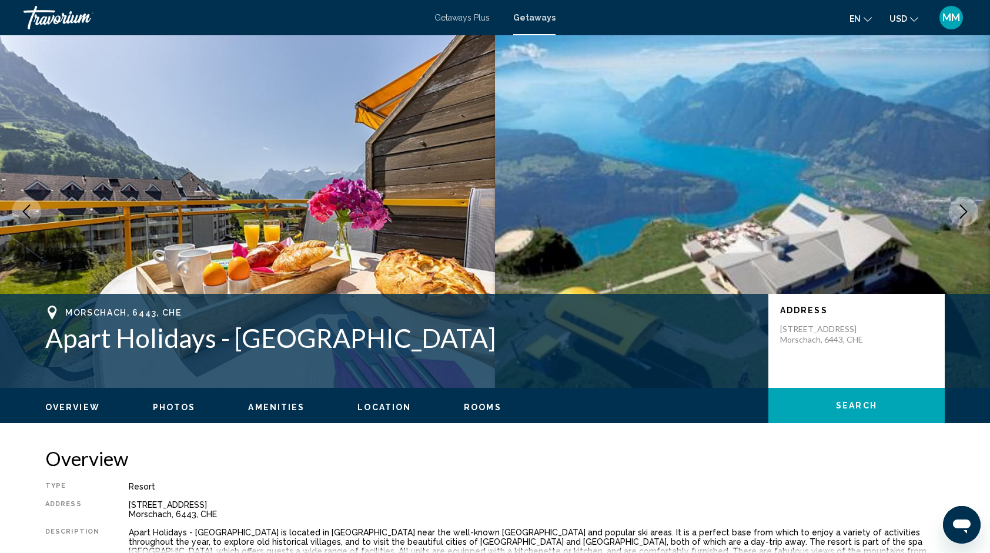
click at [169, 404] on span "Photos" at bounding box center [174, 407] width 43 height 9
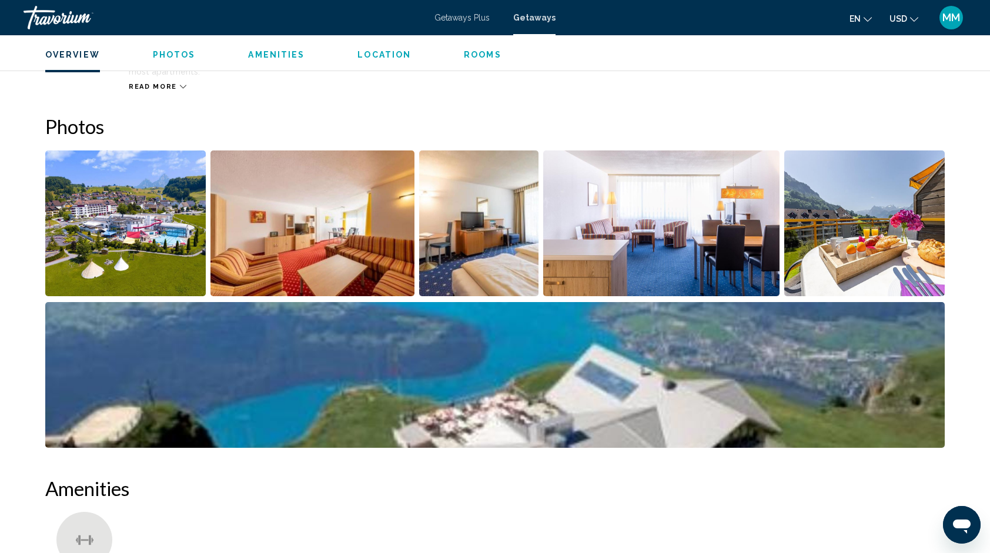
scroll to position [524, 0]
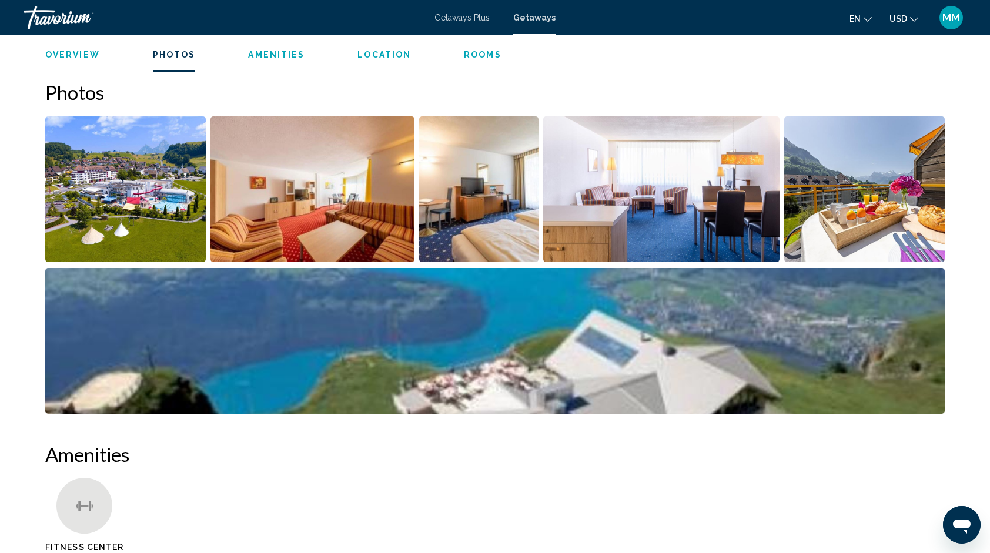
click at [102, 210] on img "Open full-screen image slider" at bounding box center [125, 189] width 161 height 146
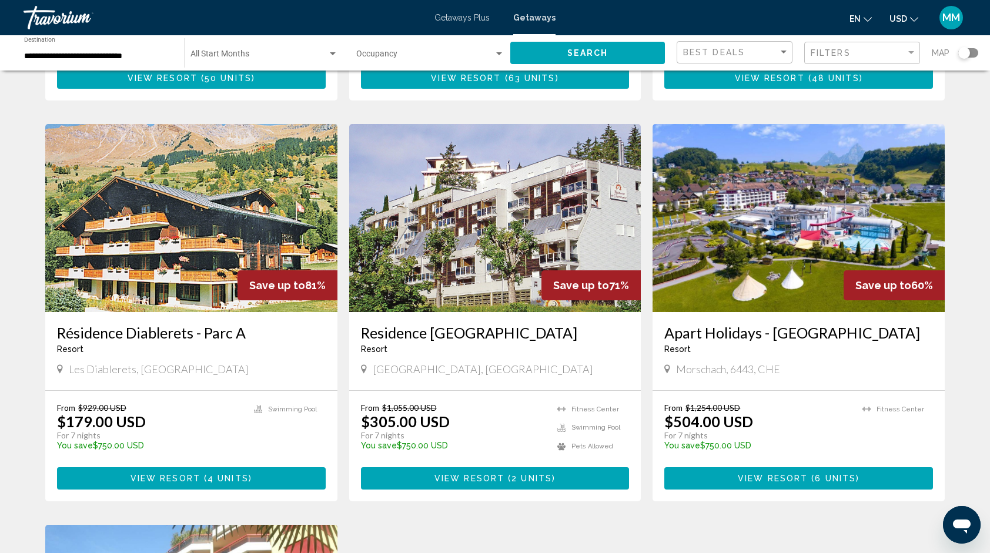
scroll to position [423, 0]
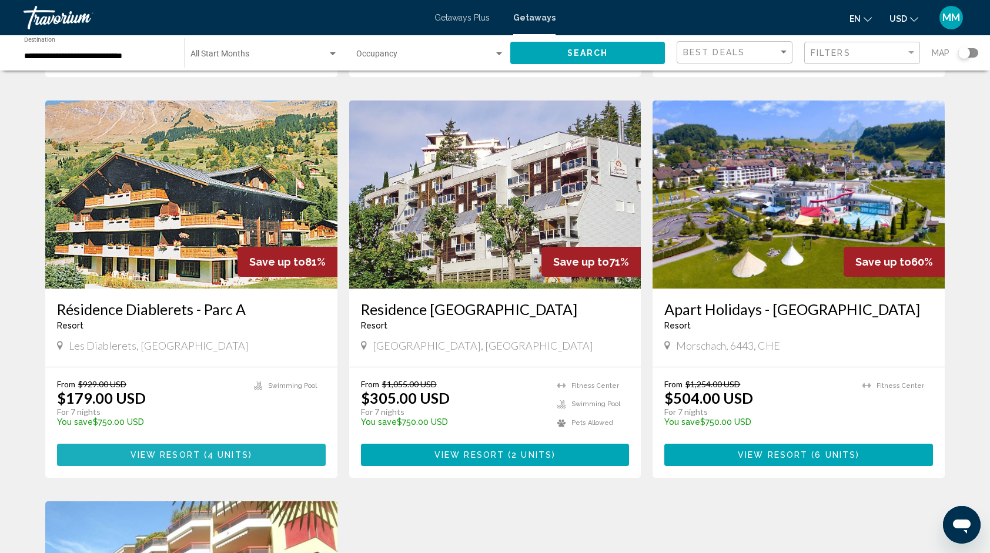
click at [182, 447] on button "View Resort ( 4 units )" at bounding box center [191, 455] width 269 height 22
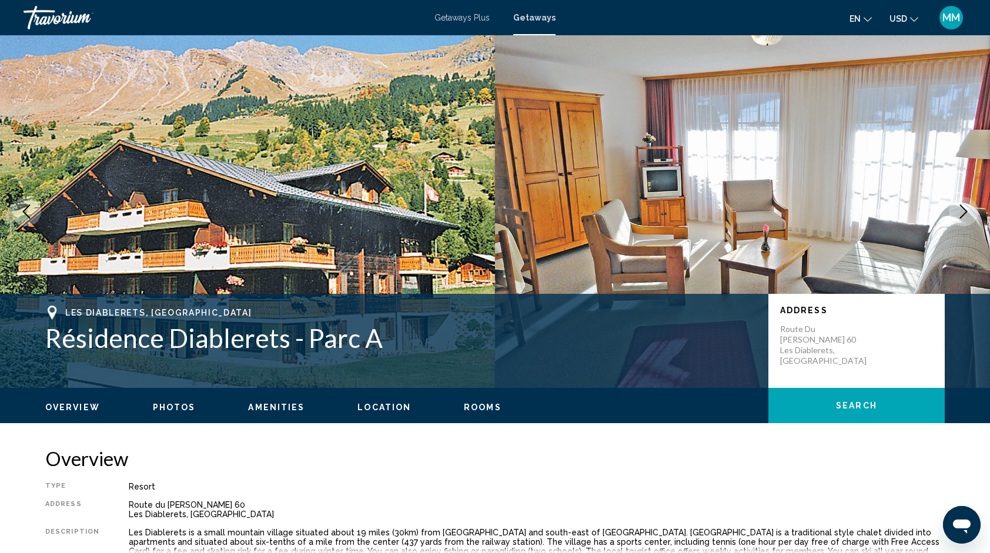
click at [963, 206] on icon "Next image" at bounding box center [964, 212] width 14 height 14
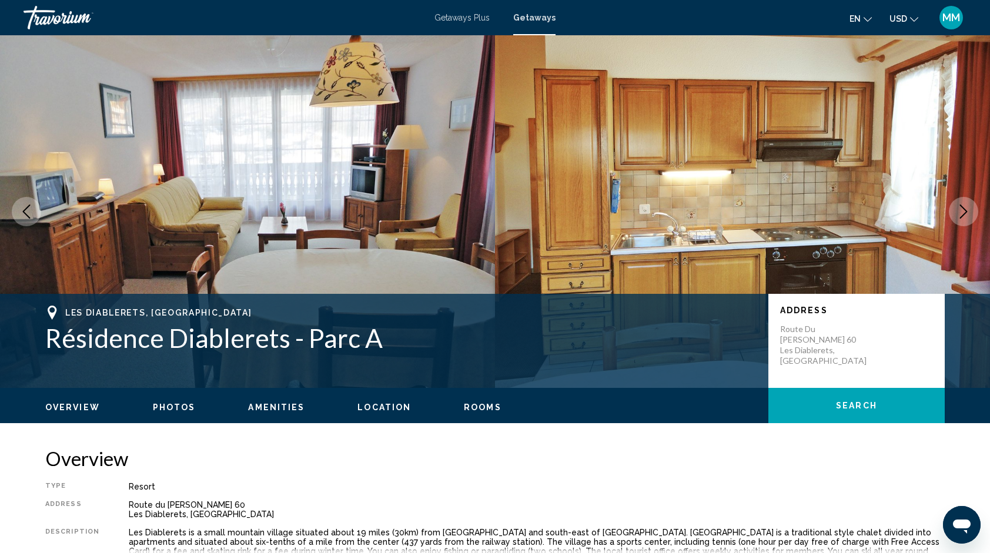
click at [963, 206] on icon "Next image" at bounding box center [964, 212] width 14 height 14
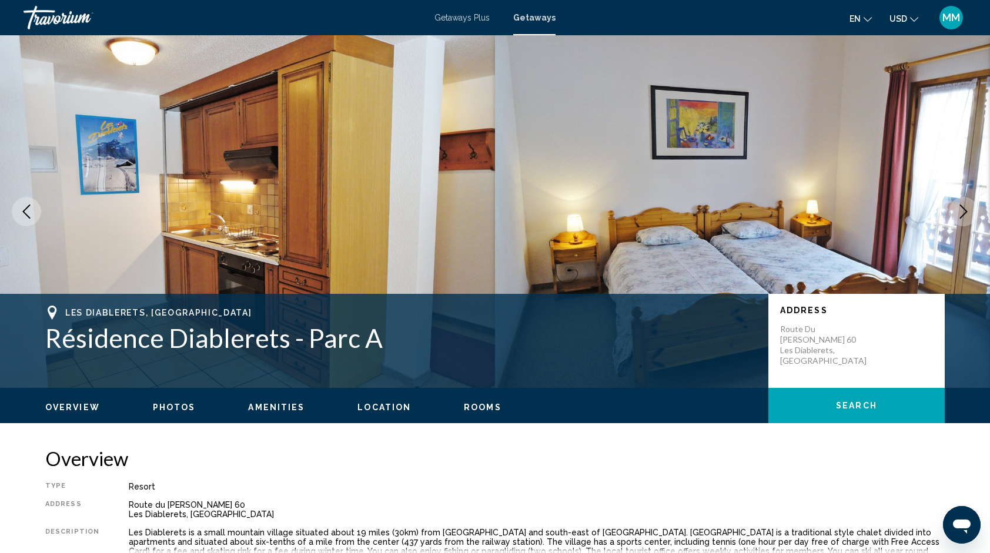
click at [963, 206] on icon "Next image" at bounding box center [964, 212] width 14 height 14
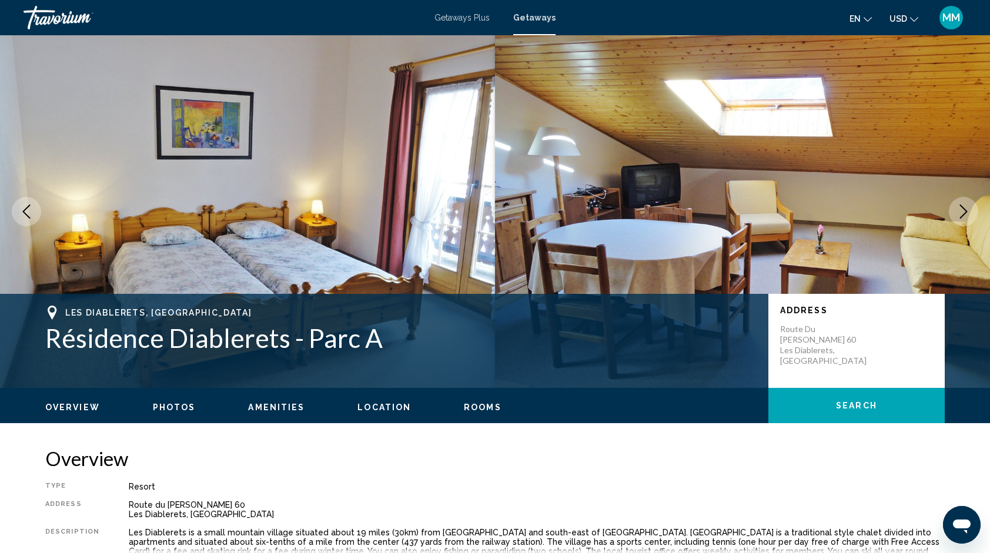
click at [963, 206] on icon "Next image" at bounding box center [964, 212] width 14 height 14
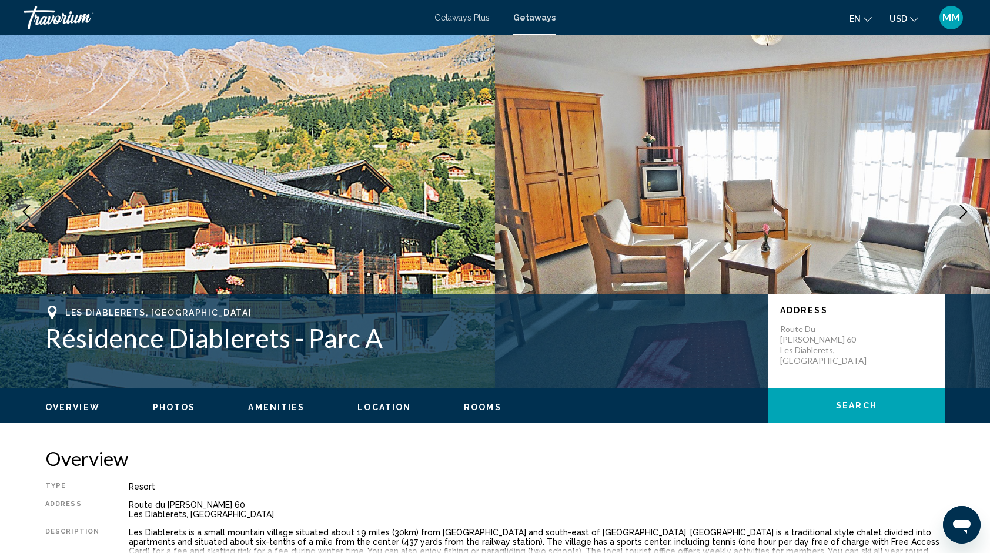
click at [963, 206] on icon "Next image" at bounding box center [964, 212] width 14 height 14
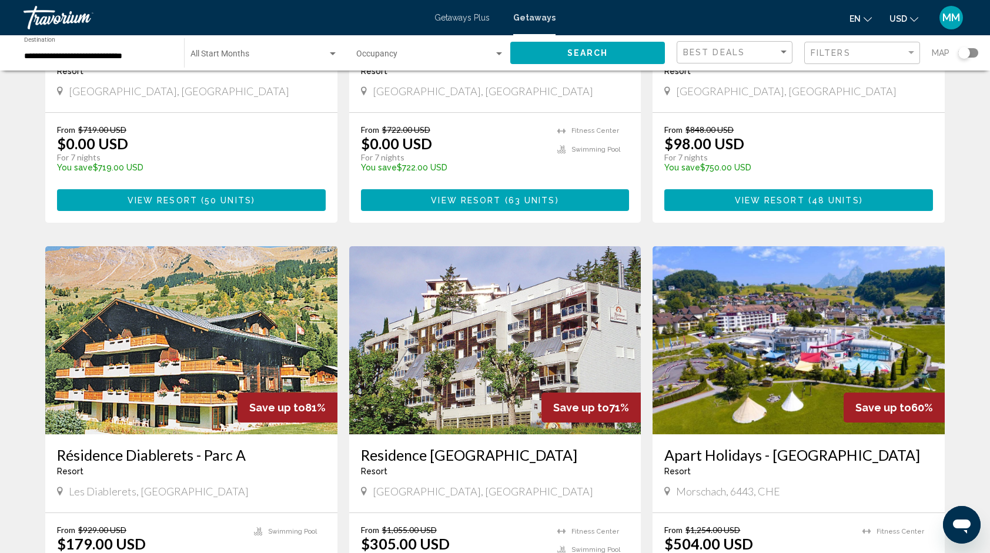
scroll to position [353, 0]
